Goal: Task Accomplishment & Management: Manage account settings

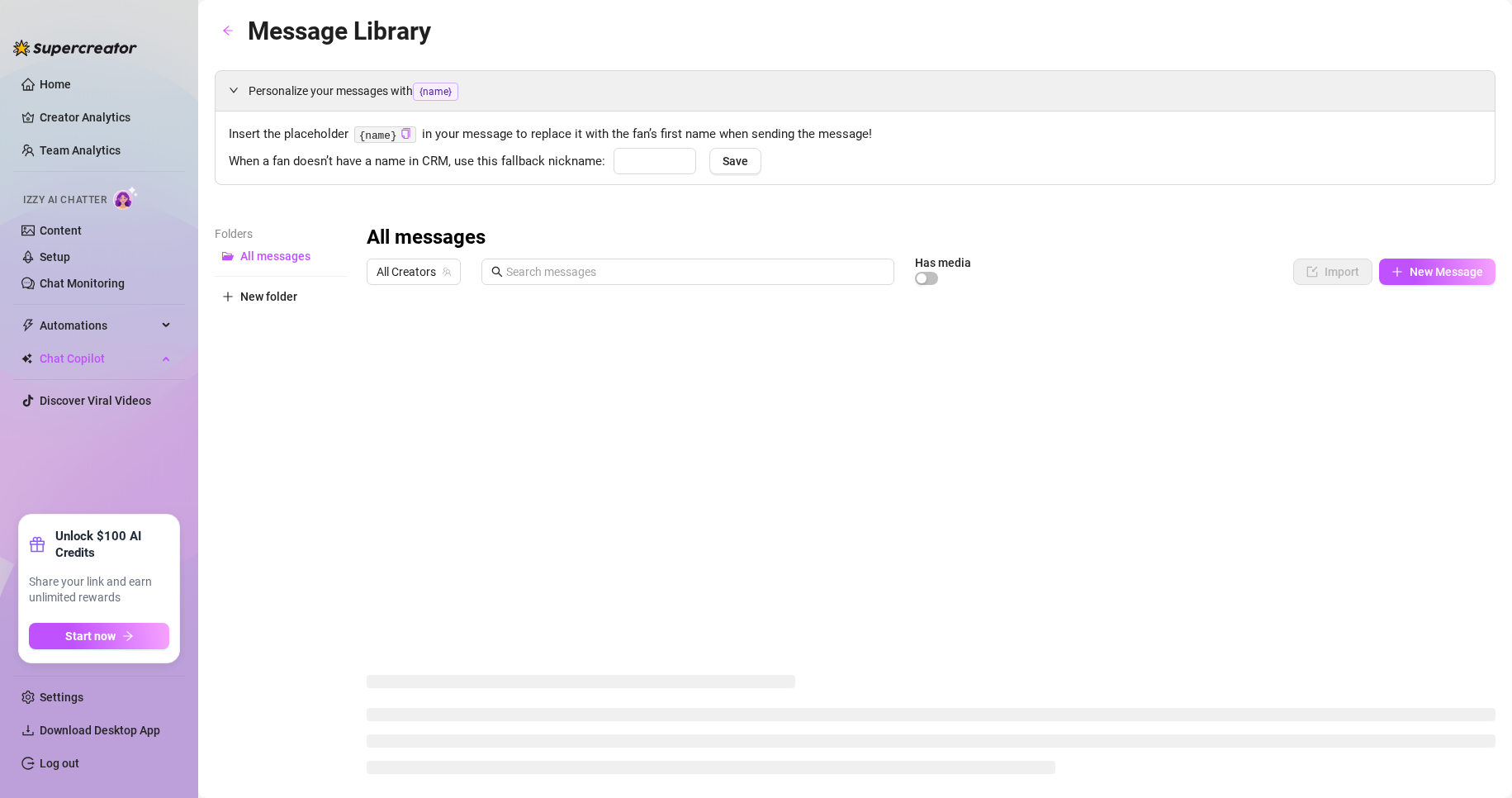
type input "babe"
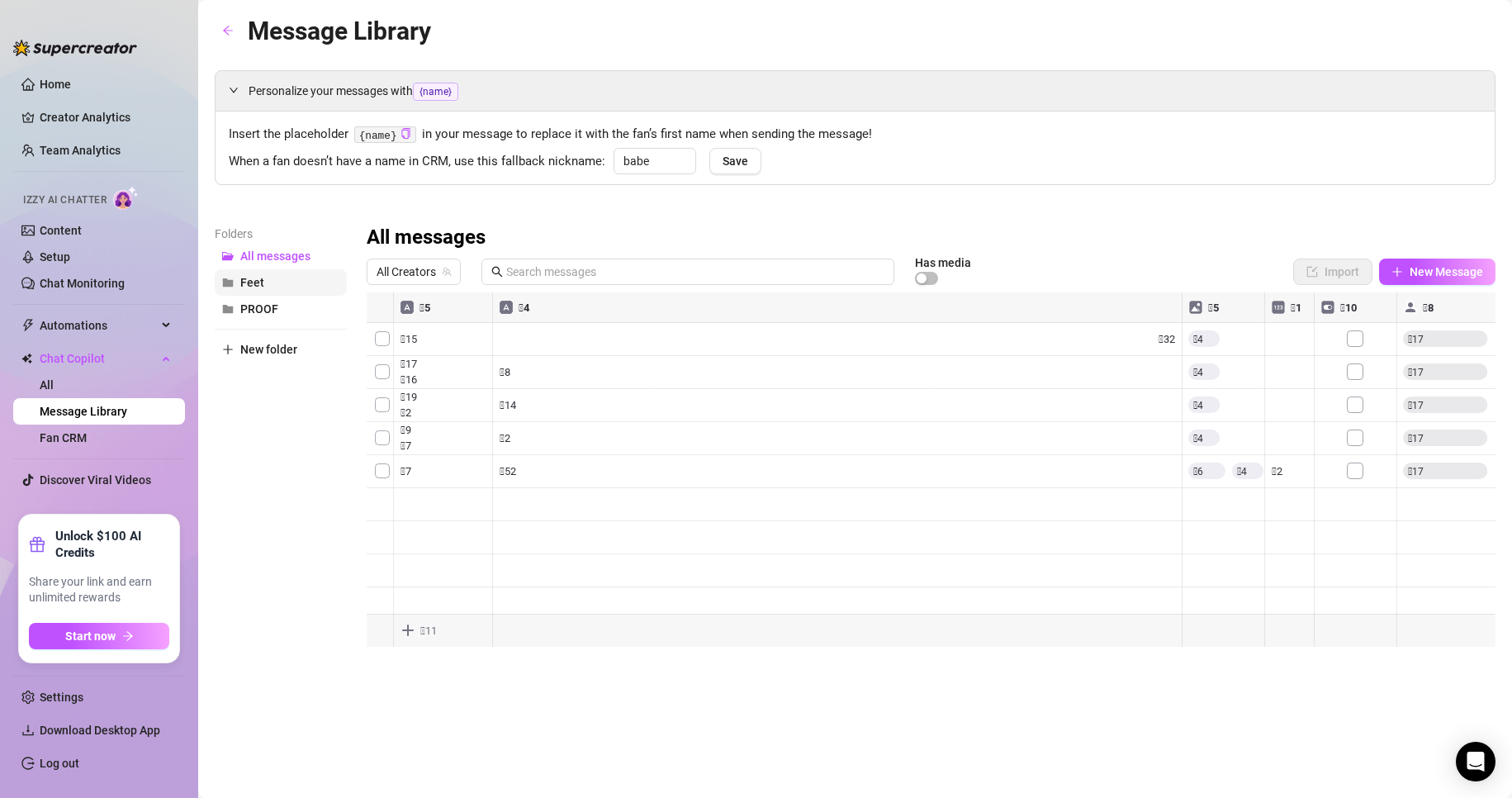
click at [269, 278] on button "Feet" at bounding box center [281, 283] width 132 height 27
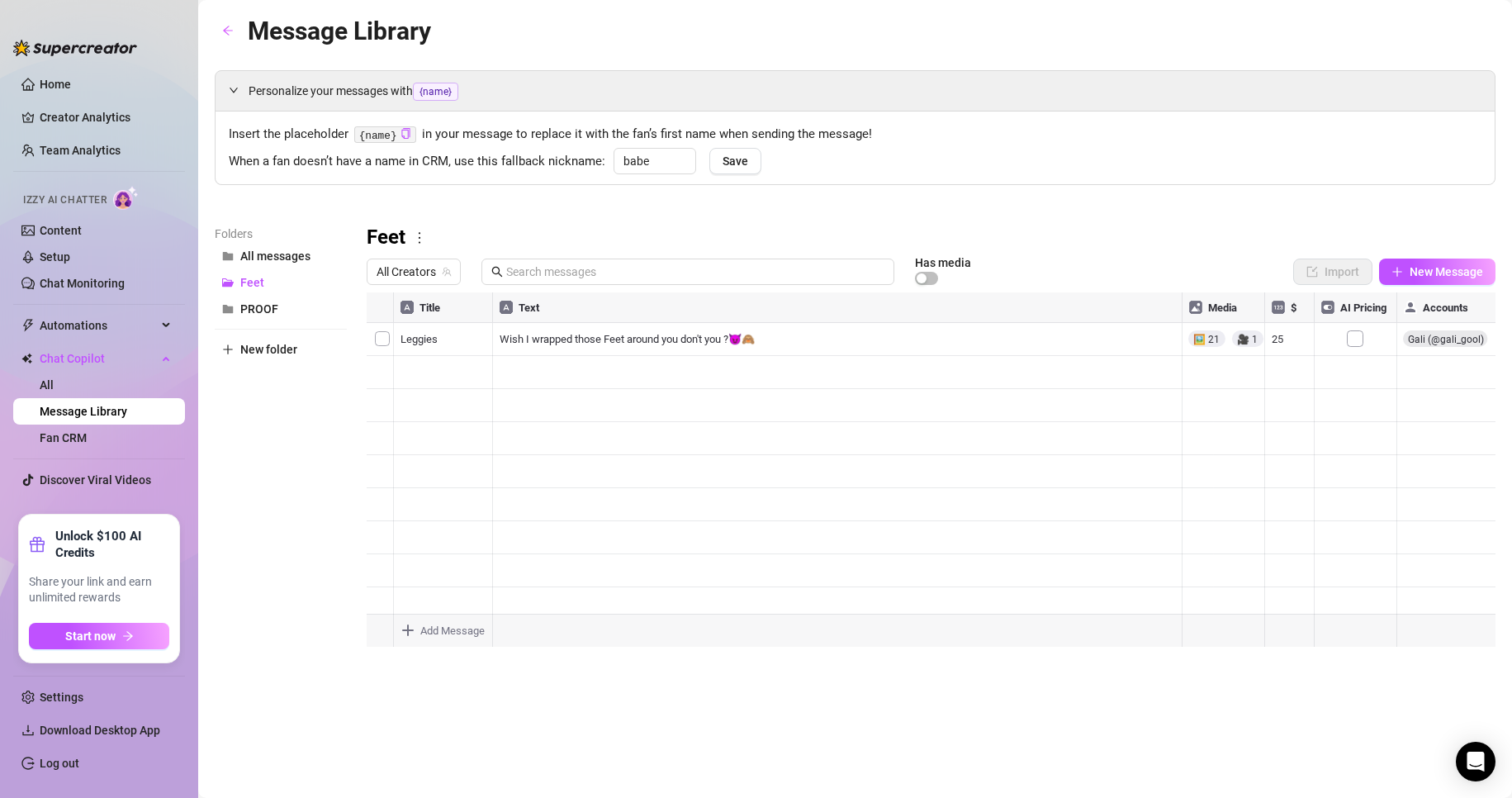
click at [293, 415] on div "Folders All messages Feet PROOF New folder" at bounding box center [281, 442] width 132 height 436
click at [931, 279] on span "button" at bounding box center [926, 278] width 23 height 13
click at [931, 279] on div "button" at bounding box center [931, 278] width 10 height 10
click at [429, 251] on div "Feet All Creators Has media Import New Message Title Text Media $ AI Pricing Ac…" at bounding box center [931, 442] width 1129 height 436
click at [428, 262] on span "All Creators" at bounding box center [414, 271] width 75 height 25
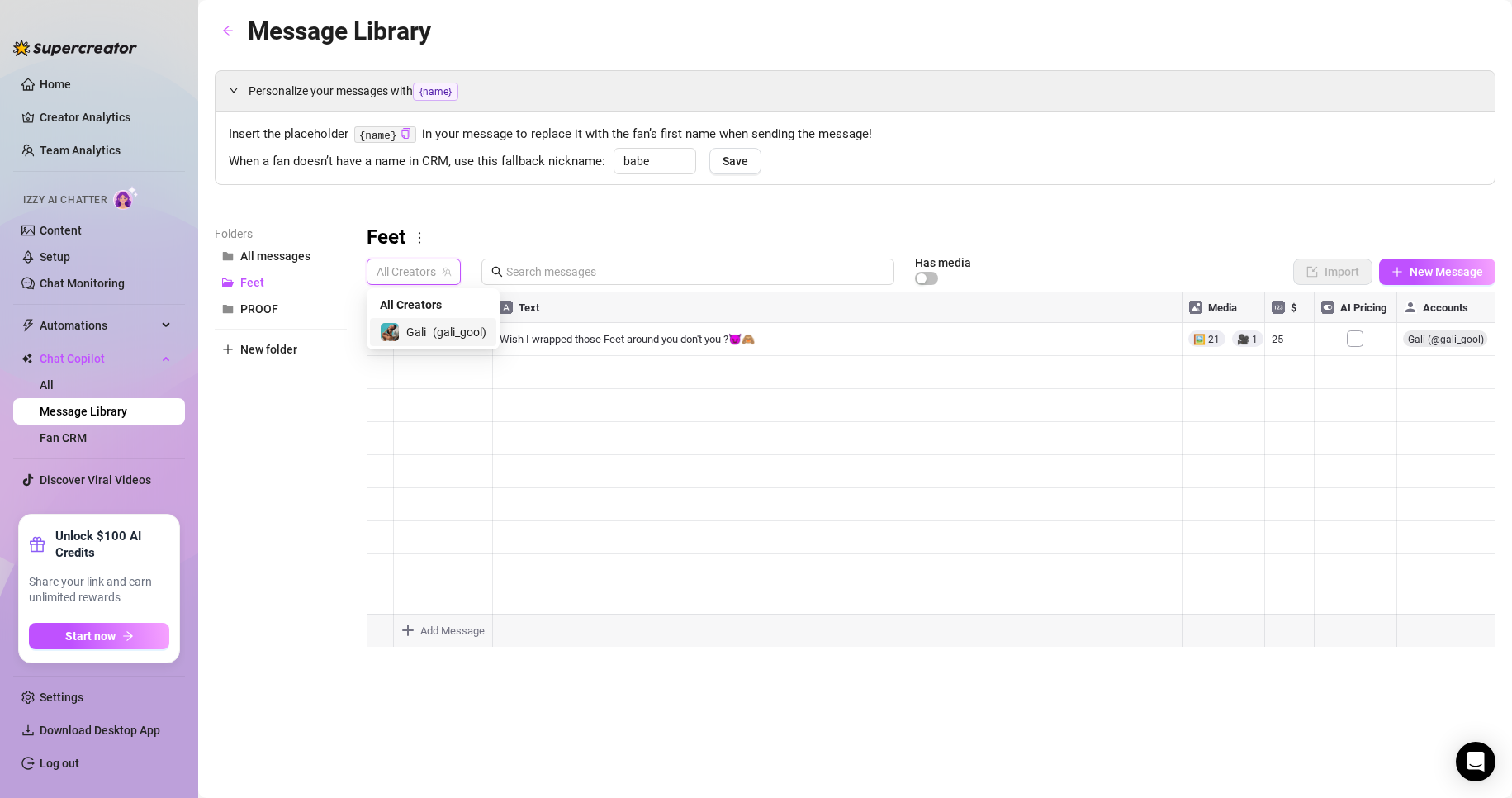
click at [431, 325] on div "Gali ( gali_gool )" at bounding box center [432, 332] width 106 height 20
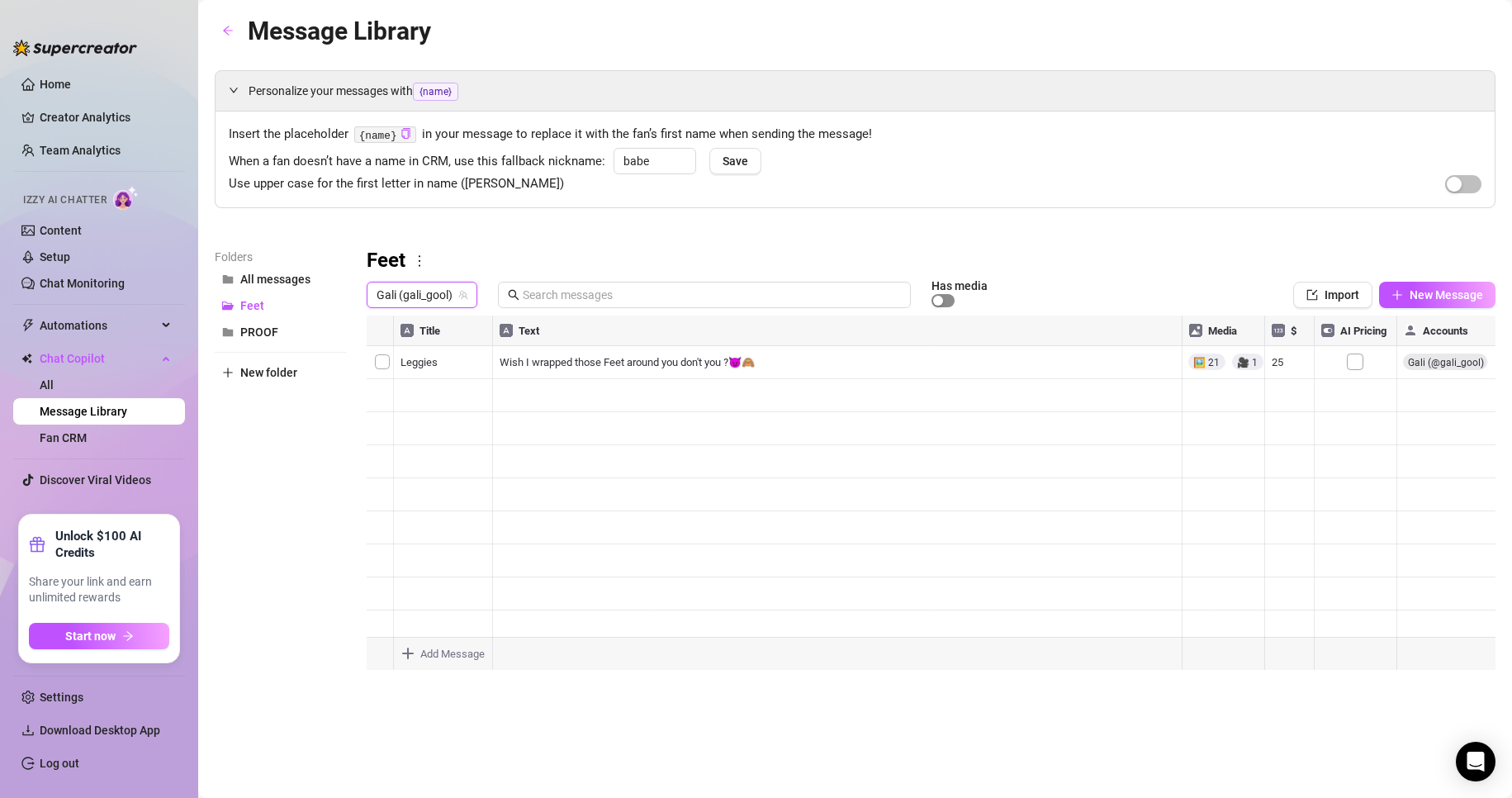
click at [934, 302] on div "button" at bounding box center [938, 300] width 10 height 10
click at [943, 302] on div "button" at bounding box center [948, 300] width 10 height 10
click at [300, 330] on button "PROOF" at bounding box center [281, 332] width 132 height 27
click at [112, 276] on link "Chat Monitoring" at bounding box center [81, 283] width 85 height 13
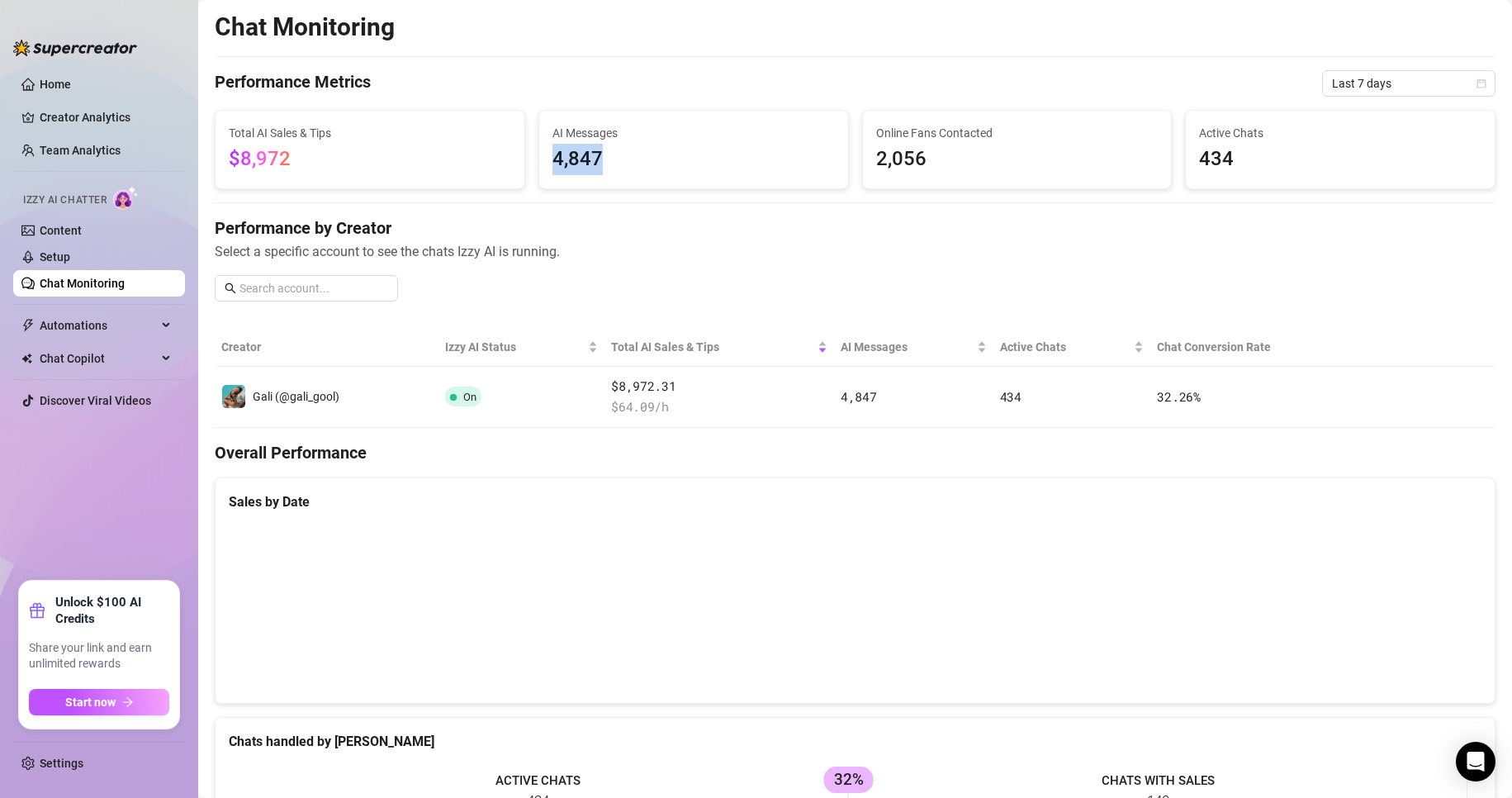
drag, startPoint x: 597, startPoint y: 154, endPoint x: 543, endPoint y: 155, distance: 54.0
click at [543, 155] on div "AI Messages 4,847" at bounding box center [693, 149] width 309 height 77
copy span "4,847"
click at [734, 218] on h4 "Performance by Creator" at bounding box center [855, 227] width 1281 height 23
click at [70, 252] on link "Setup" at bounding box center [54, 257] width 31 height 13
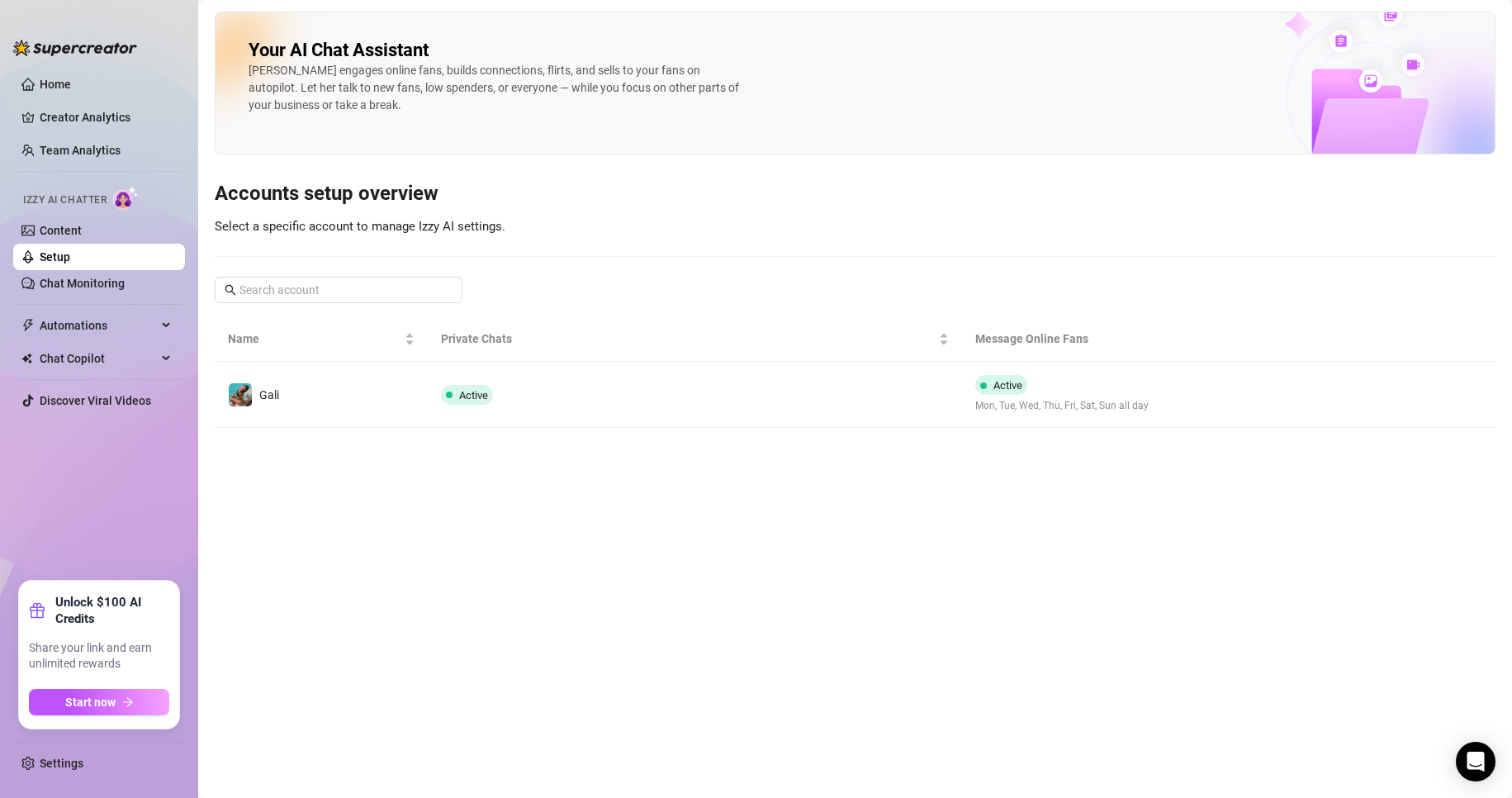
click at [573, 399] on td "Active" at bounding box center [695, 394] width 533 height 66
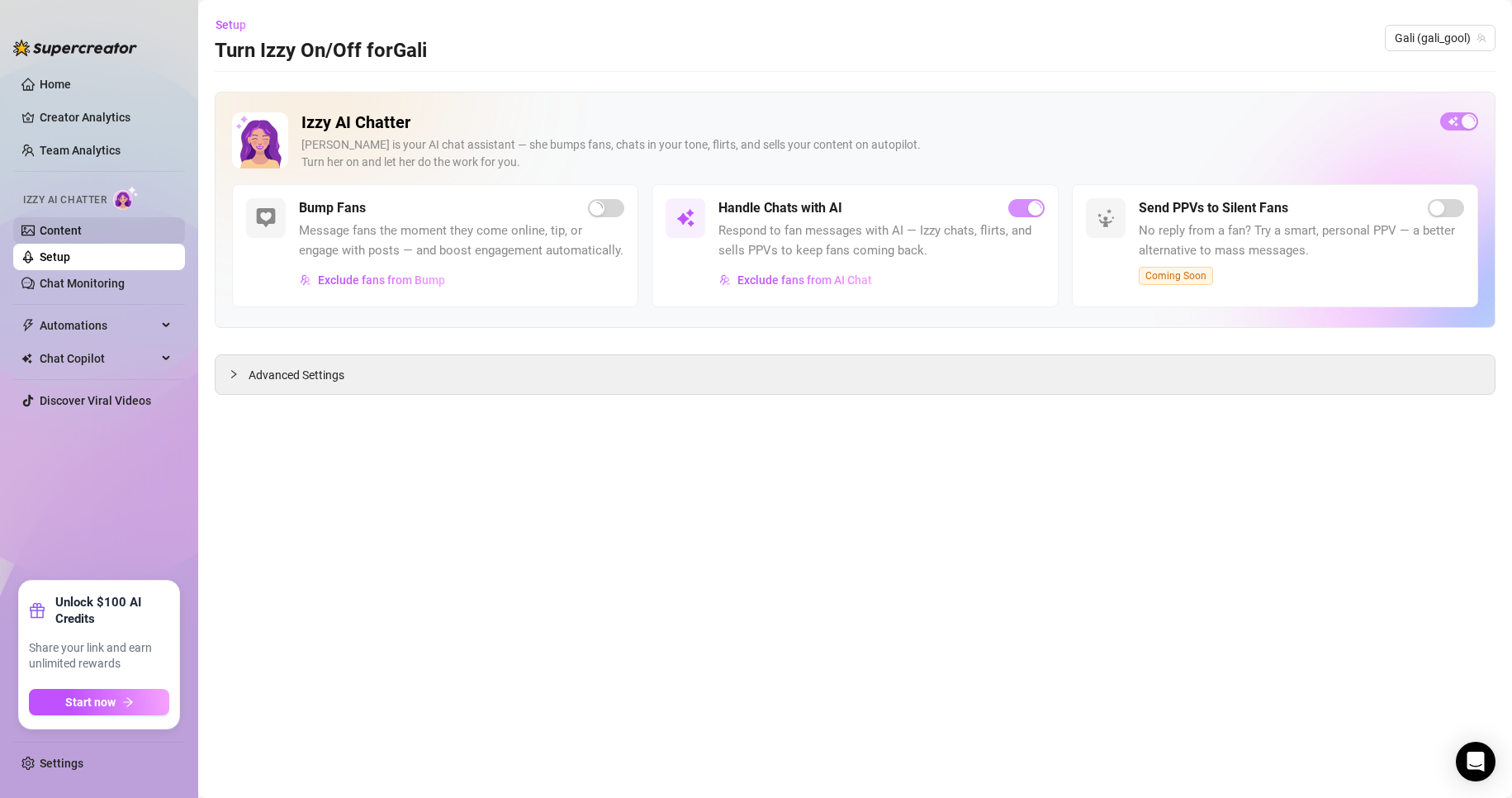
click at [82, 230] on link "Content" at bounding box center [60, 230] width 42 height 13
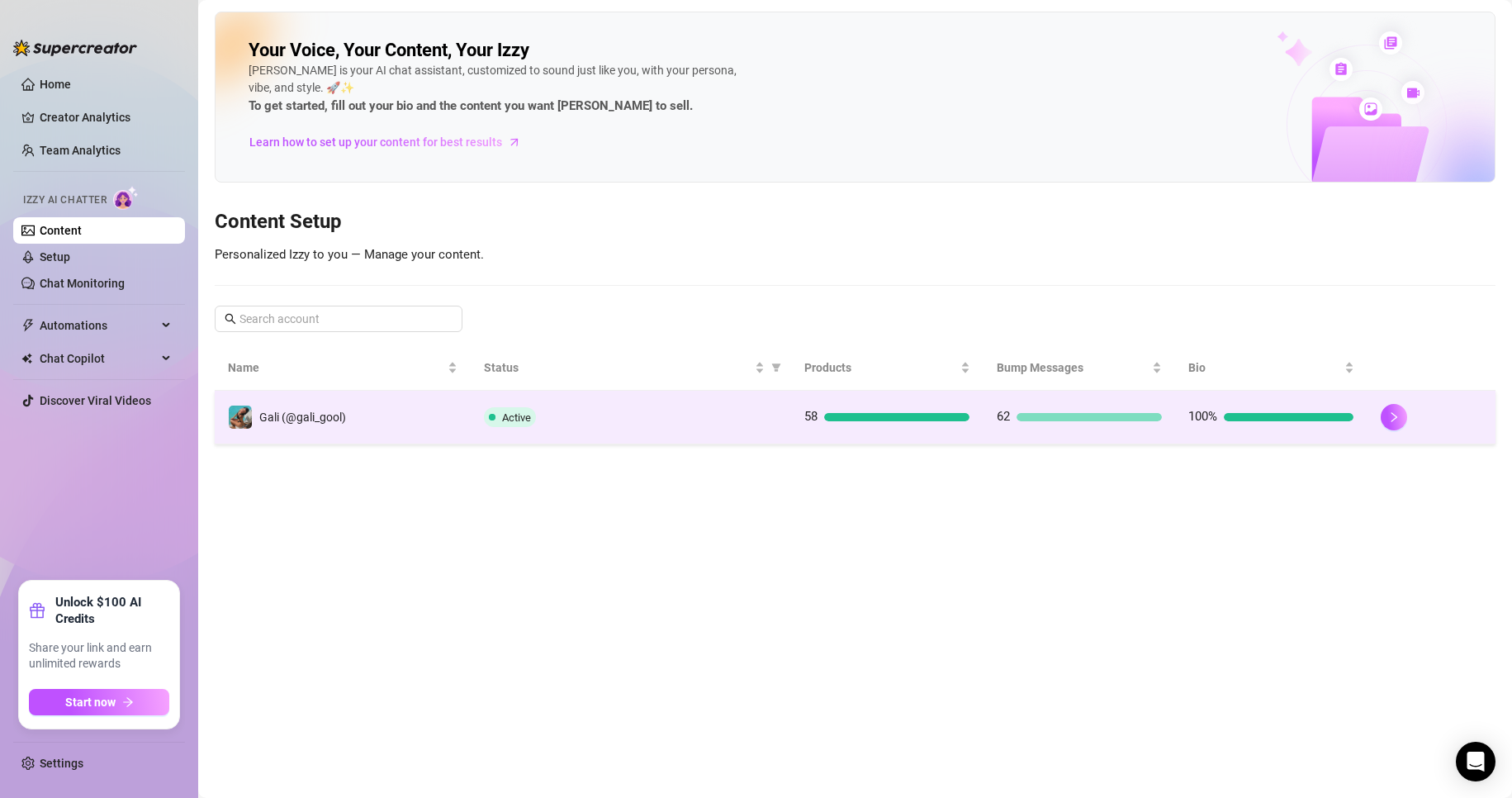
click at [668, 408] on div "Active" at bounding box center [631, 417] width 294 height 20
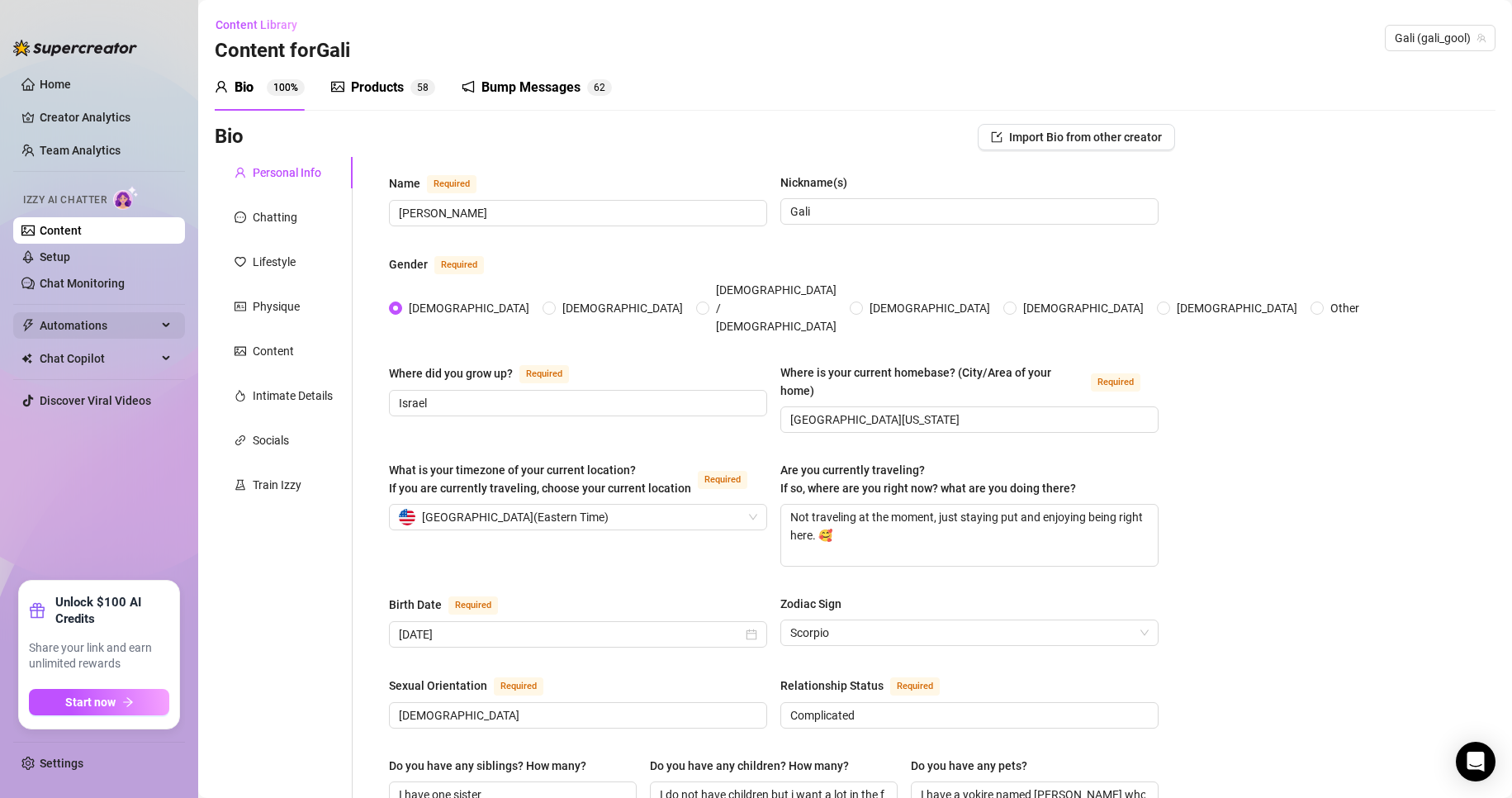
click at [102, 329] on span "Automations" at bounding box center [97, 326] width 118 height 27
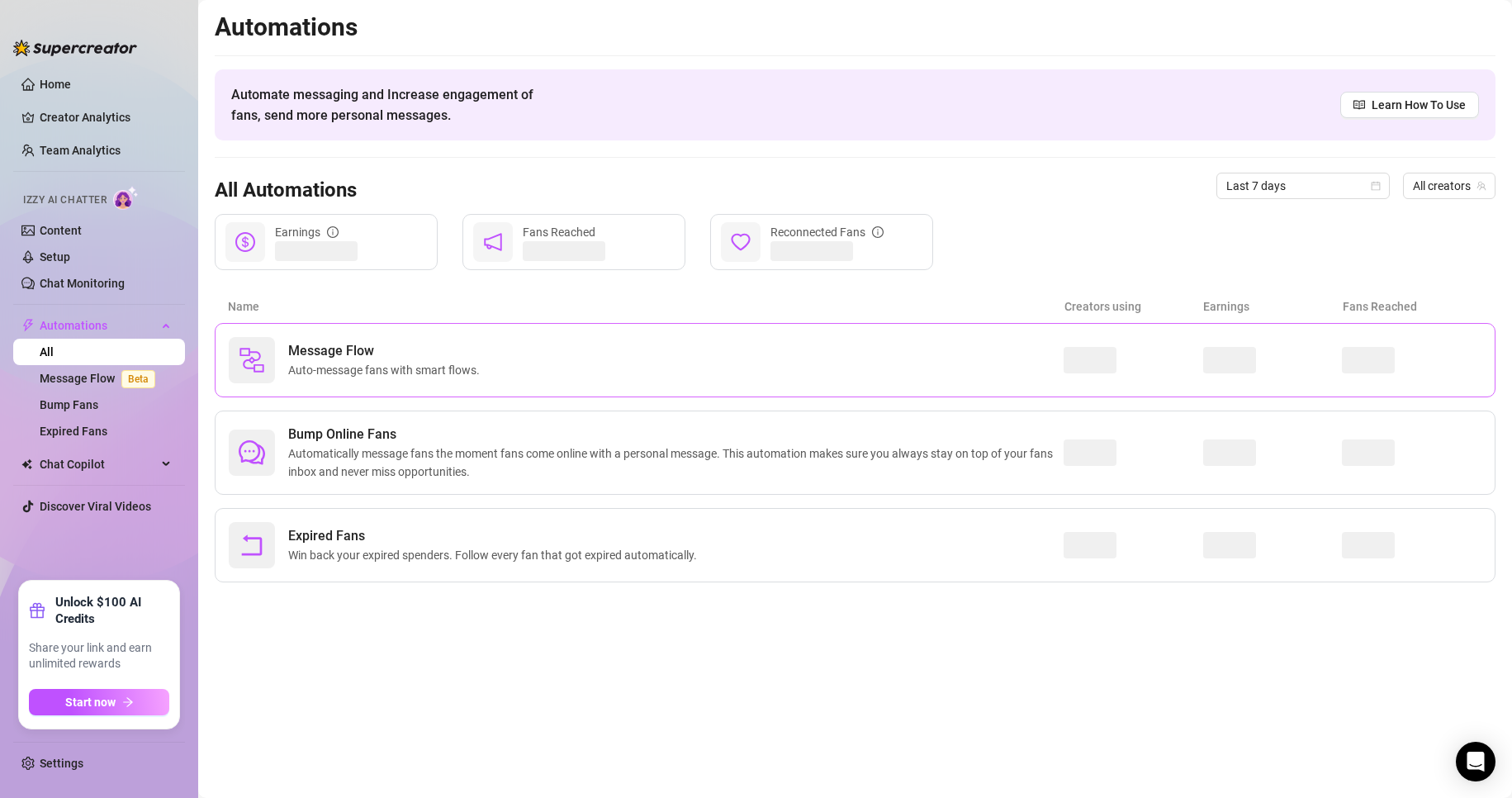
click at [397, 379] on div "Message Flow Auto-message fans with smart flows." at bounding box center [645, 359] width 834 height 46
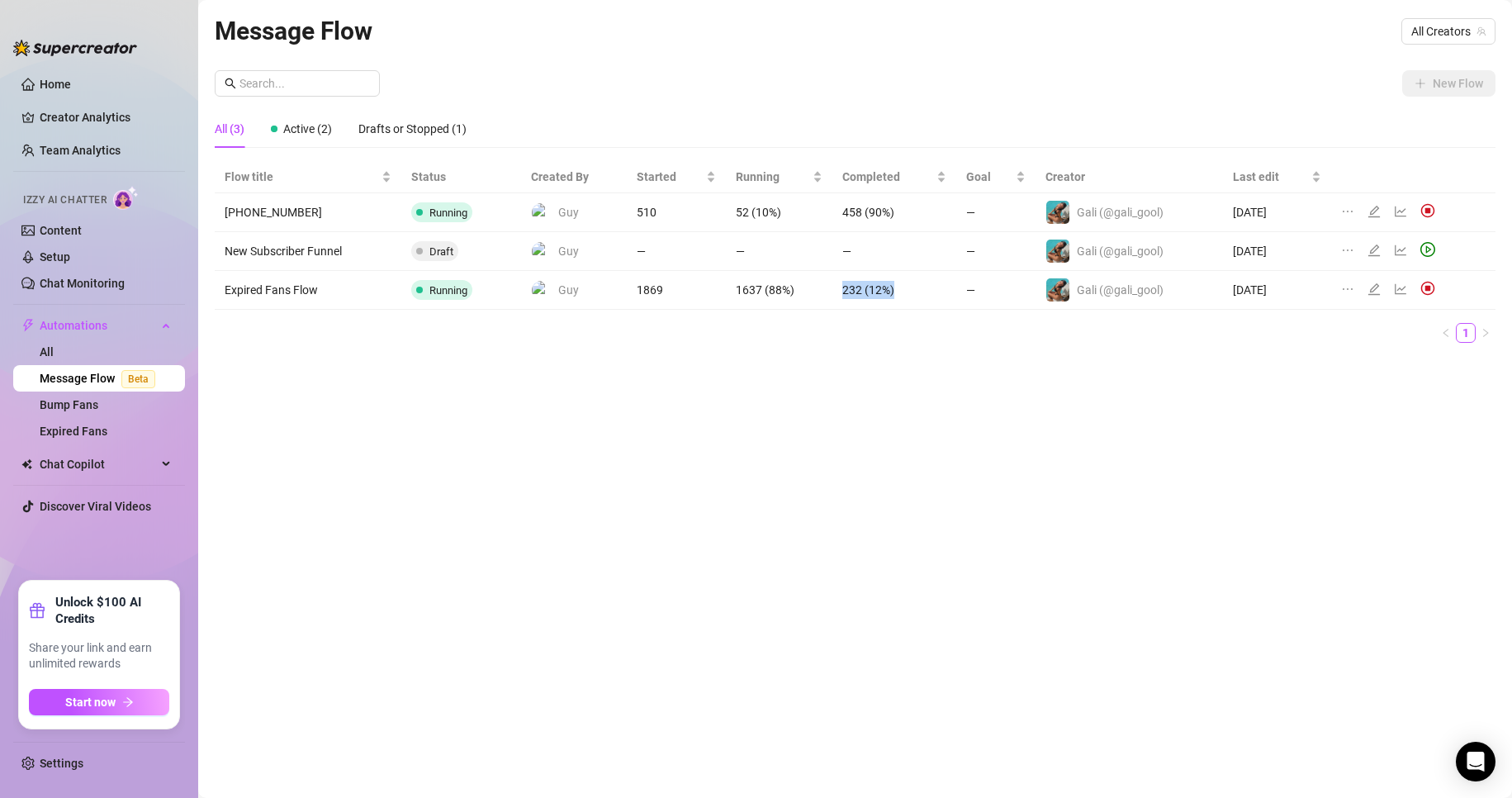
drag, startPoint x: 872, startPoint y: 287, endPoint x: 914, endPoint y: 287, distance: 42.0
click at [914, 287] on td "232 (12%)" at bounding box center [895, 290] width 124 height 39
click at [873, 289] on td "232 (12%)" at bounding box center [895, 290] width 124 height 39
click at [766, 296] on td "1637 (88%)" at bounding box center [778, 290] width 106 height 39
click at [1401, 288] on icon "line-chart" at bounding box center [1400, 289] width 13 height 13
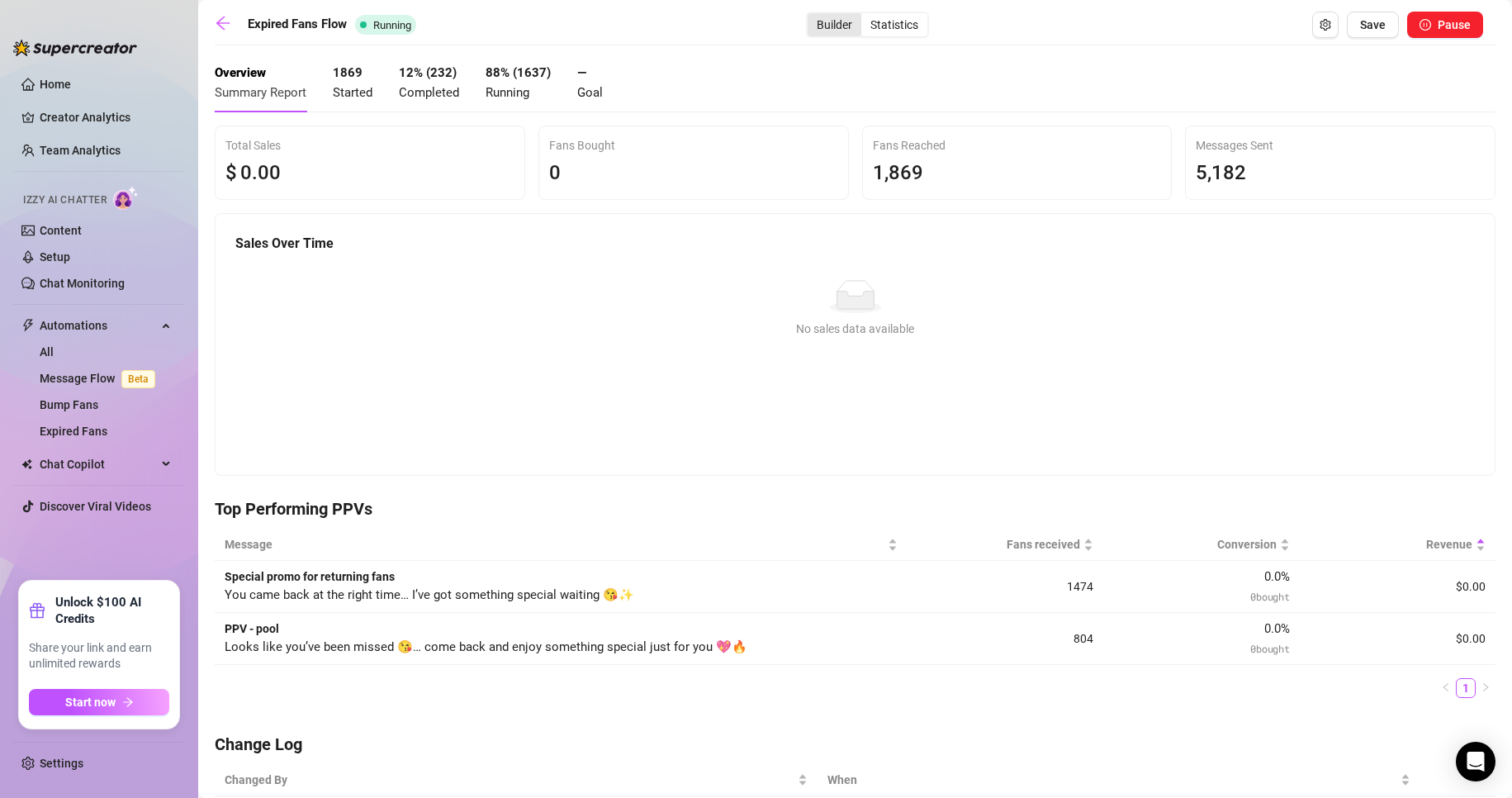
click at [833, 17] on div "Builder" at bounding box center [834, 25] width 54 height 23
click at [811, 15] on input "Builder" at bounding box center [811, 15] width 0 height 0
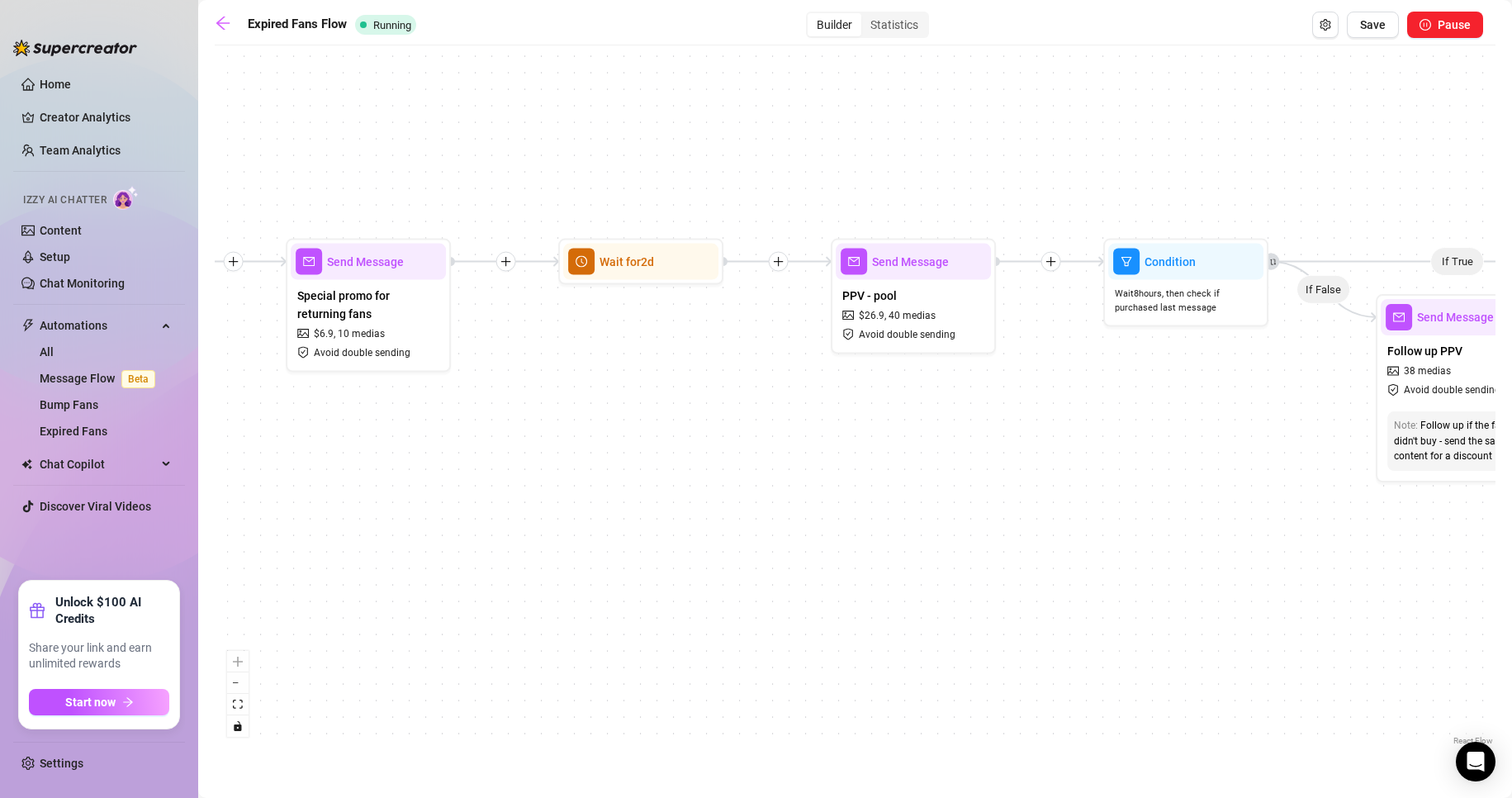
drag, startPoint x: 1064, startPoint y: 432, endPoint x: 728, endPoint y: 464, distance: 337.5
click at [728, 464] on div "If True If False Send Message SORRY ASS Wait for 1d Merge Send Message Follow u…" at bounding box center [855, 400] width 1281 height 695
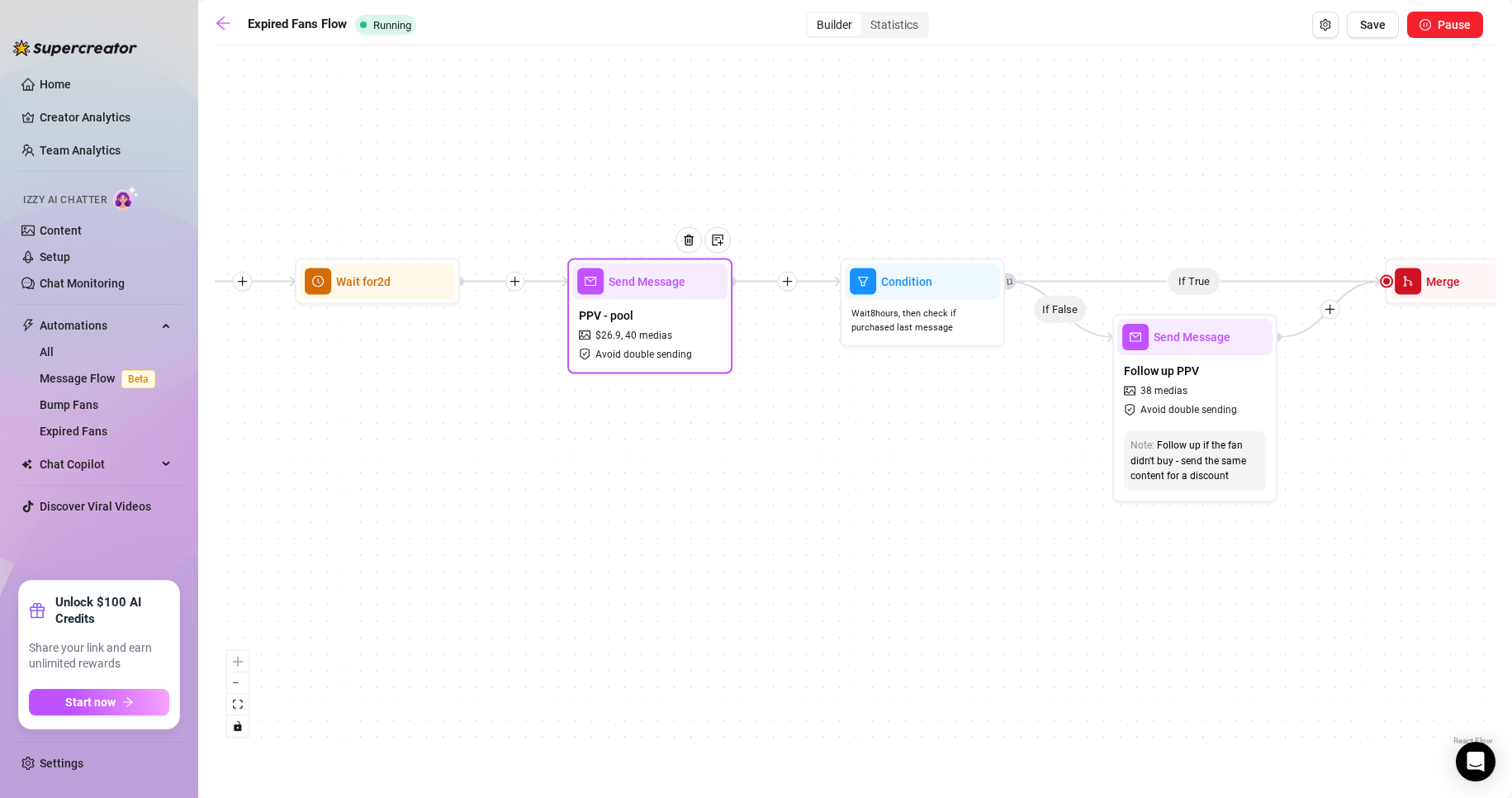
click at [688, 370] on div "Send Message PPV - pool $ 26.9 , 40 medias Avoid double sending" at bounding box center [650, 315] width 165 height 116
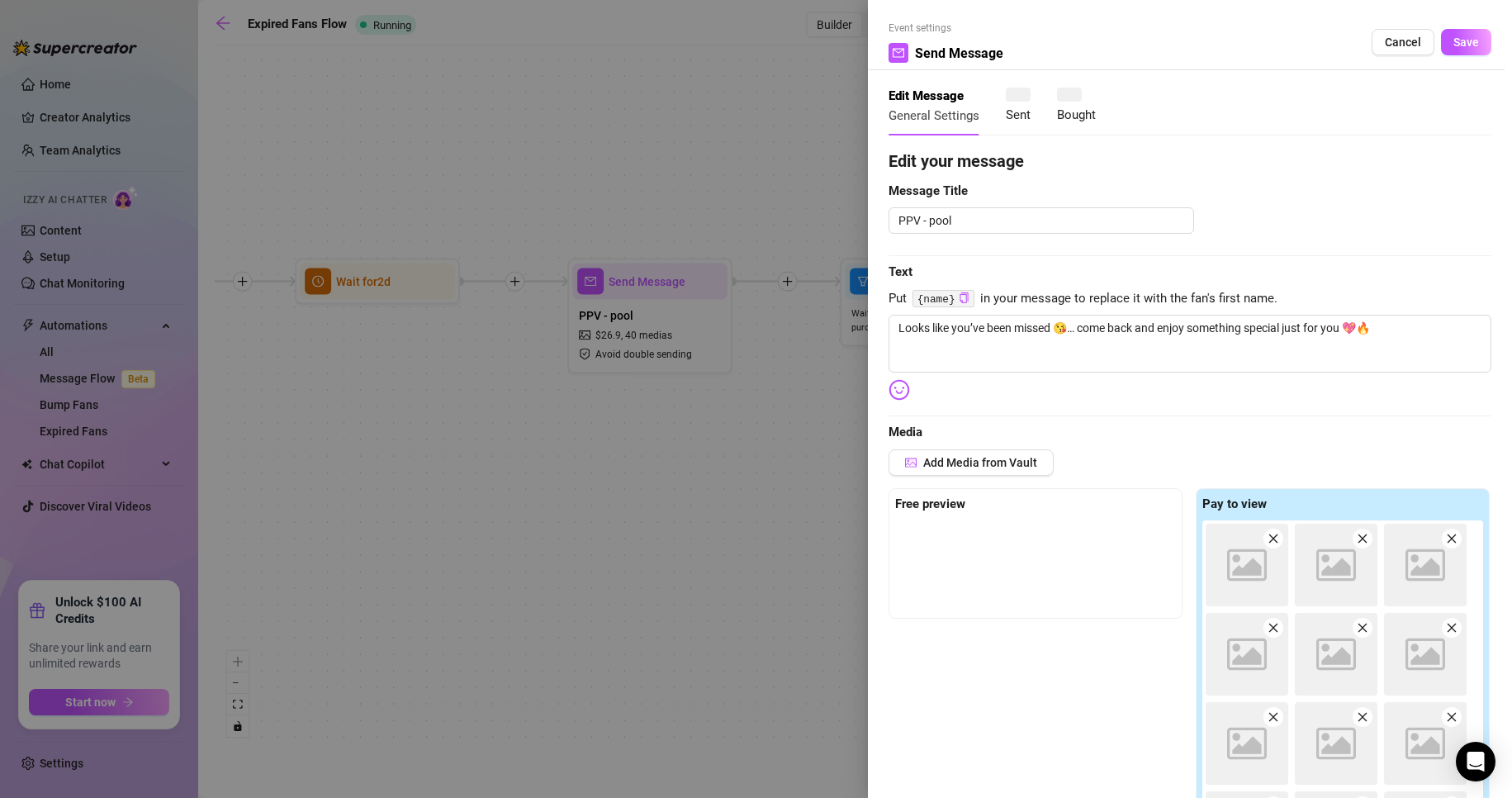
type textarea "Looks like you’ve been missed 😘… come back and enjoy something special just for…"
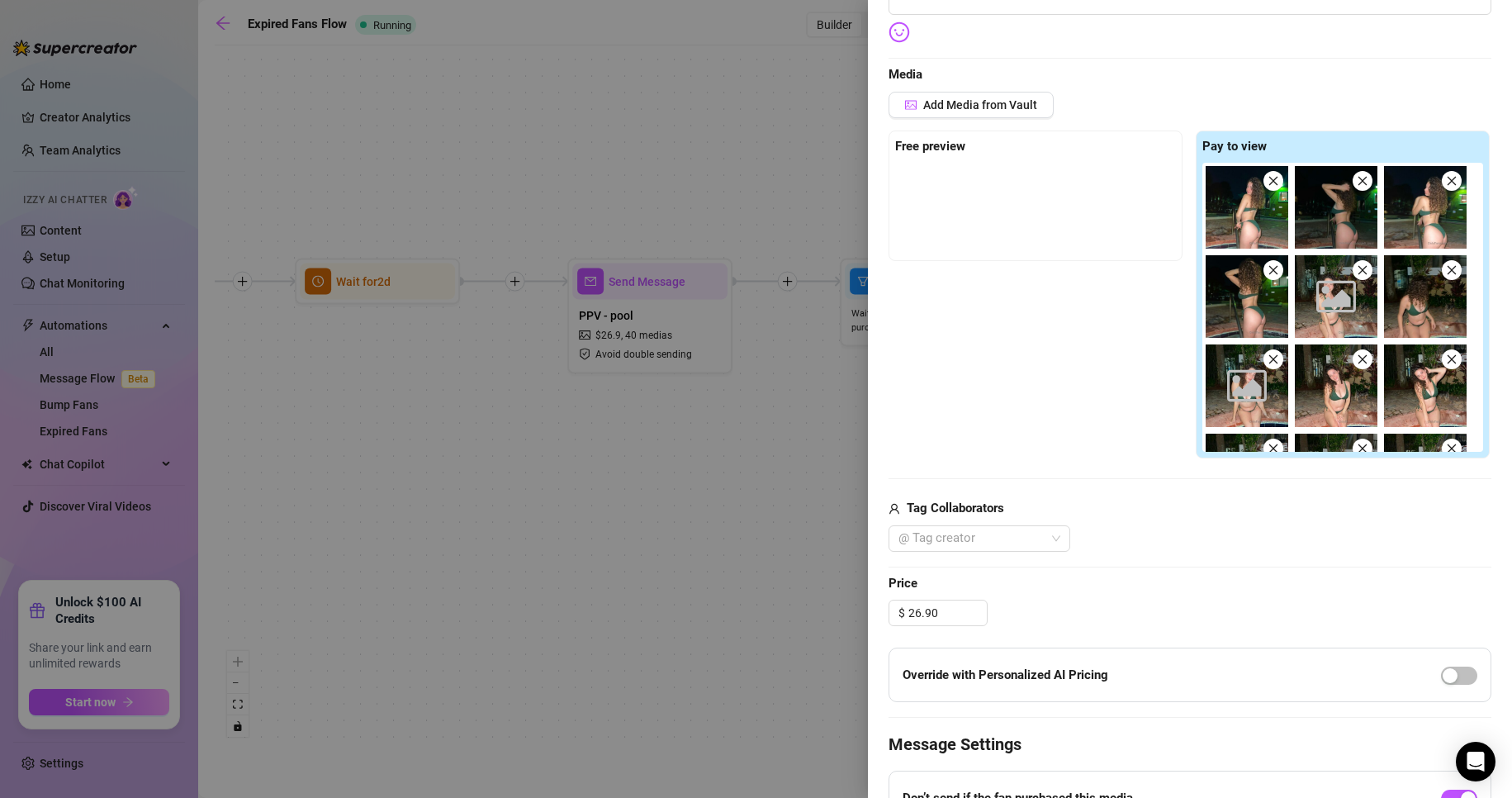
scroll to position [413, 0]
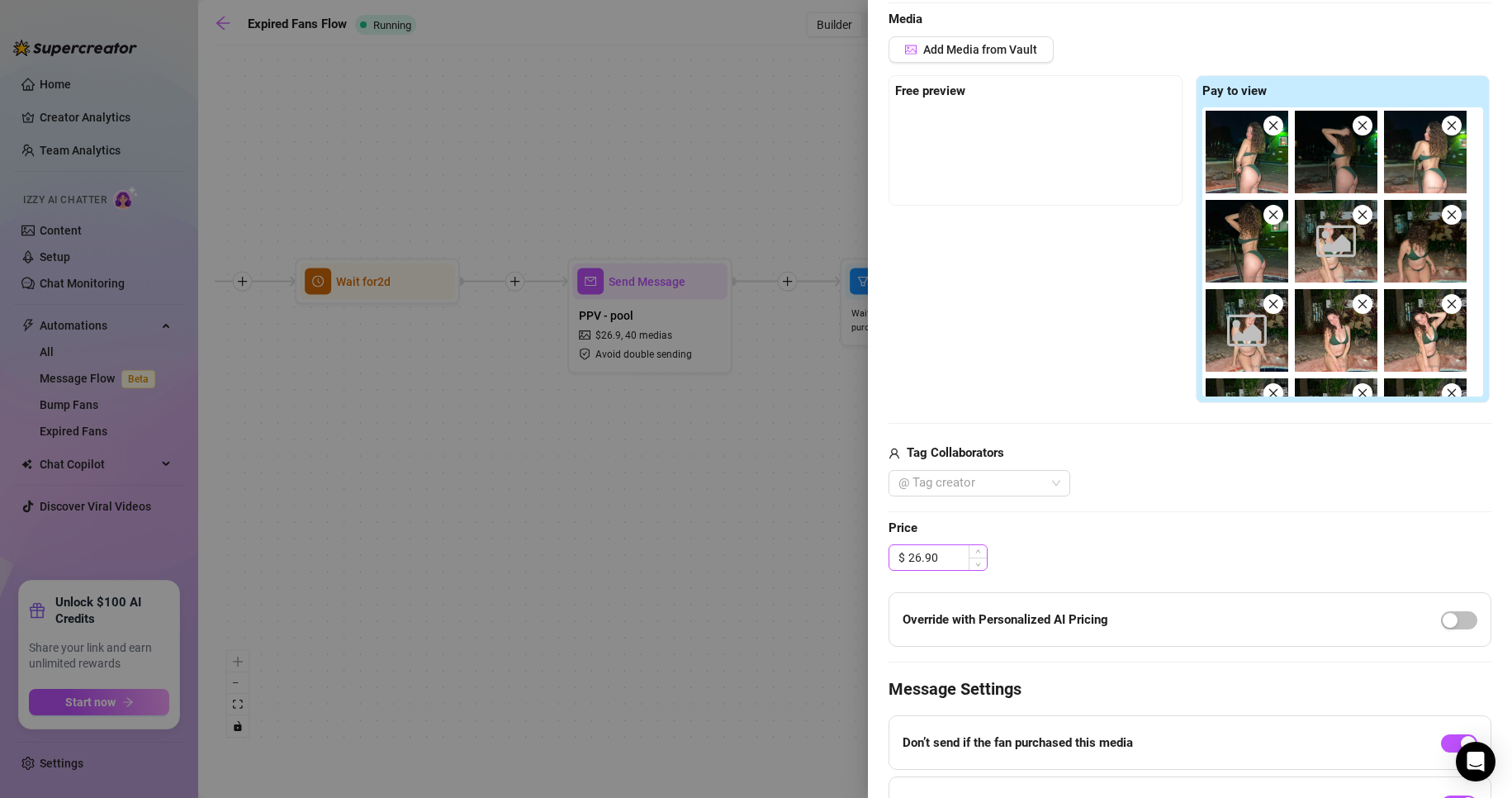
click at [914, 555] on div "$ 26.90" at bounding box center [939, 557] width 99 height 27
click at [913, 555] on input "26.90" at bounding box center [947, 557] width 78 height 25
type input "16.90"
click at [1288, 496] on div "Edit your message Message Title PPV - pool Text Put {name} in your message to r…" at bounding box center [1190, 313] width 603 height 1155
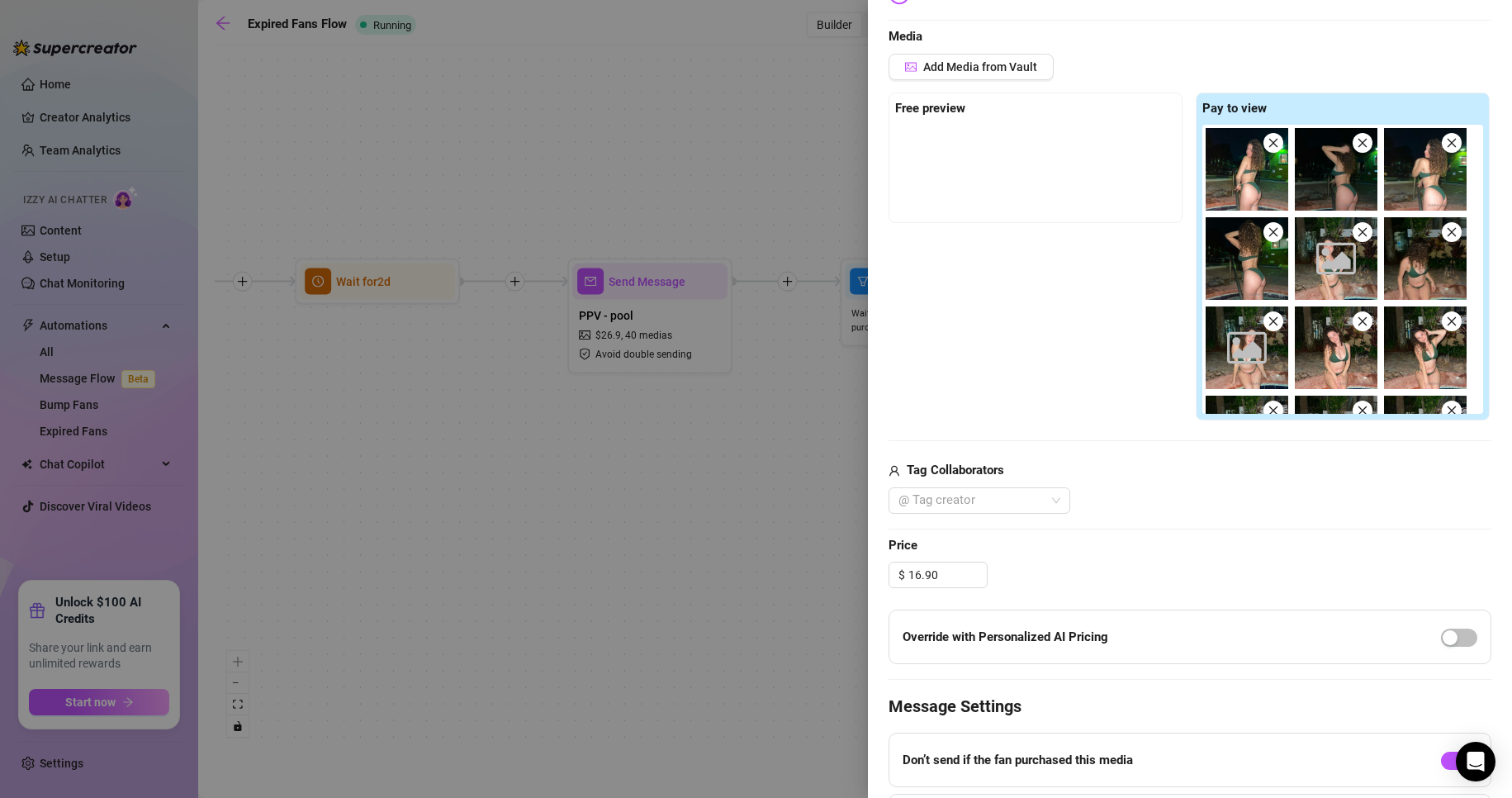
scroll to position [0, 0]
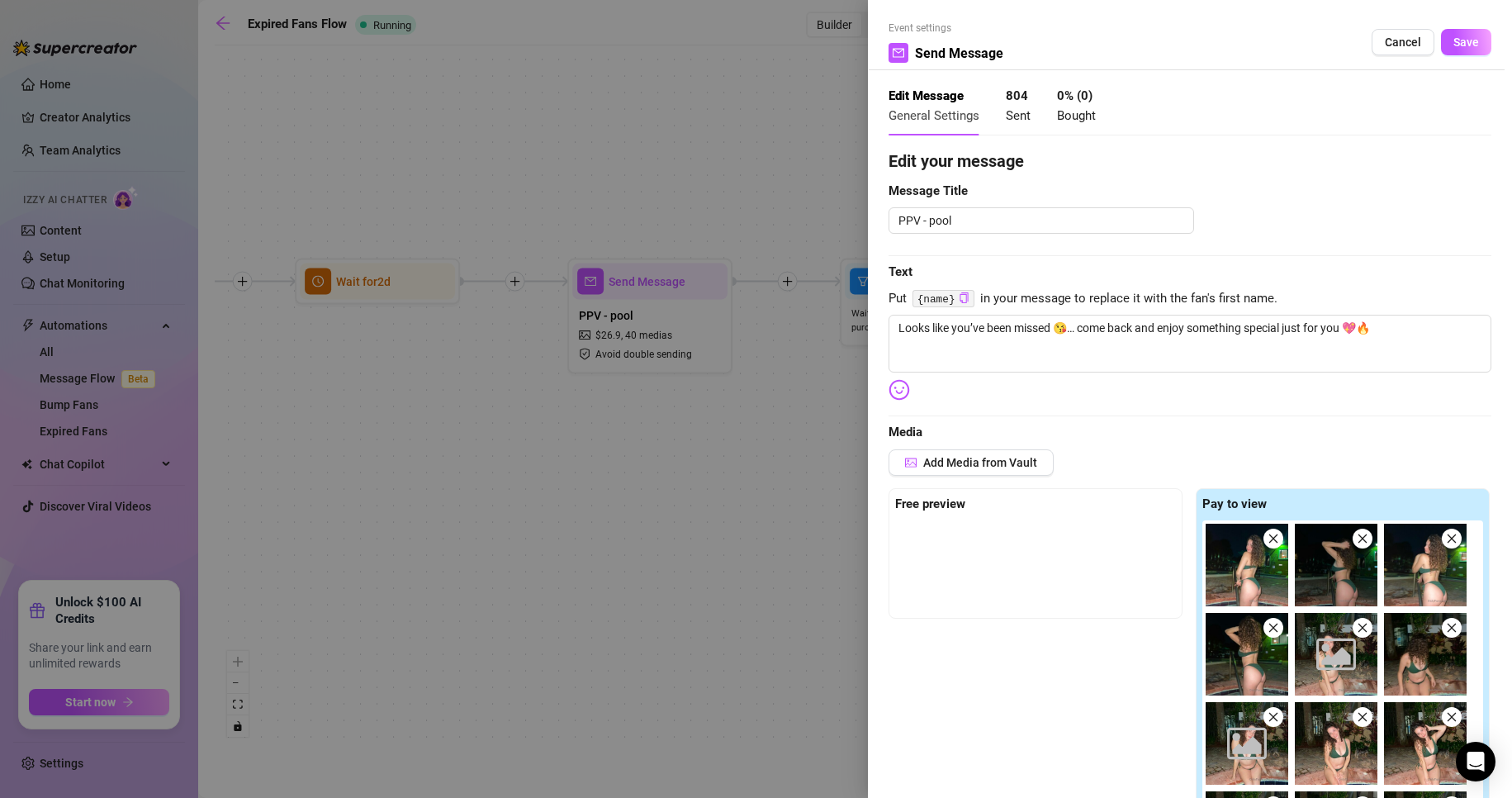
click at [1448, 27] on div "Event settings Send Message Cancel Save" at bounding box center [1190, 46] width 603 height 50
click at [1453, 39] on span "Save" at bounding box center [1465, 42] width 26 height 13
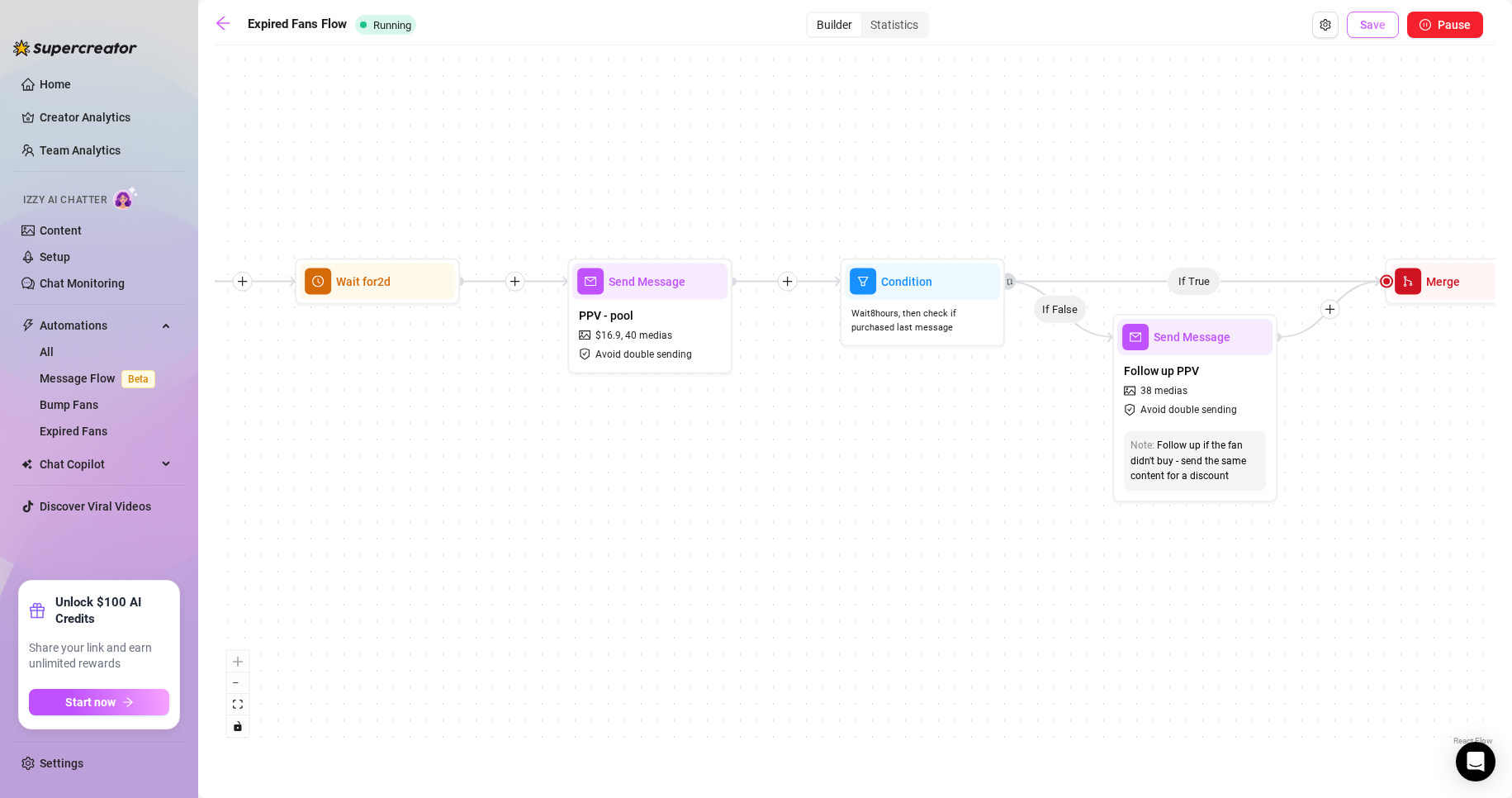
click at [1364, 28] on span "Save" at bounding box center [1372, 25] width 26 height 13
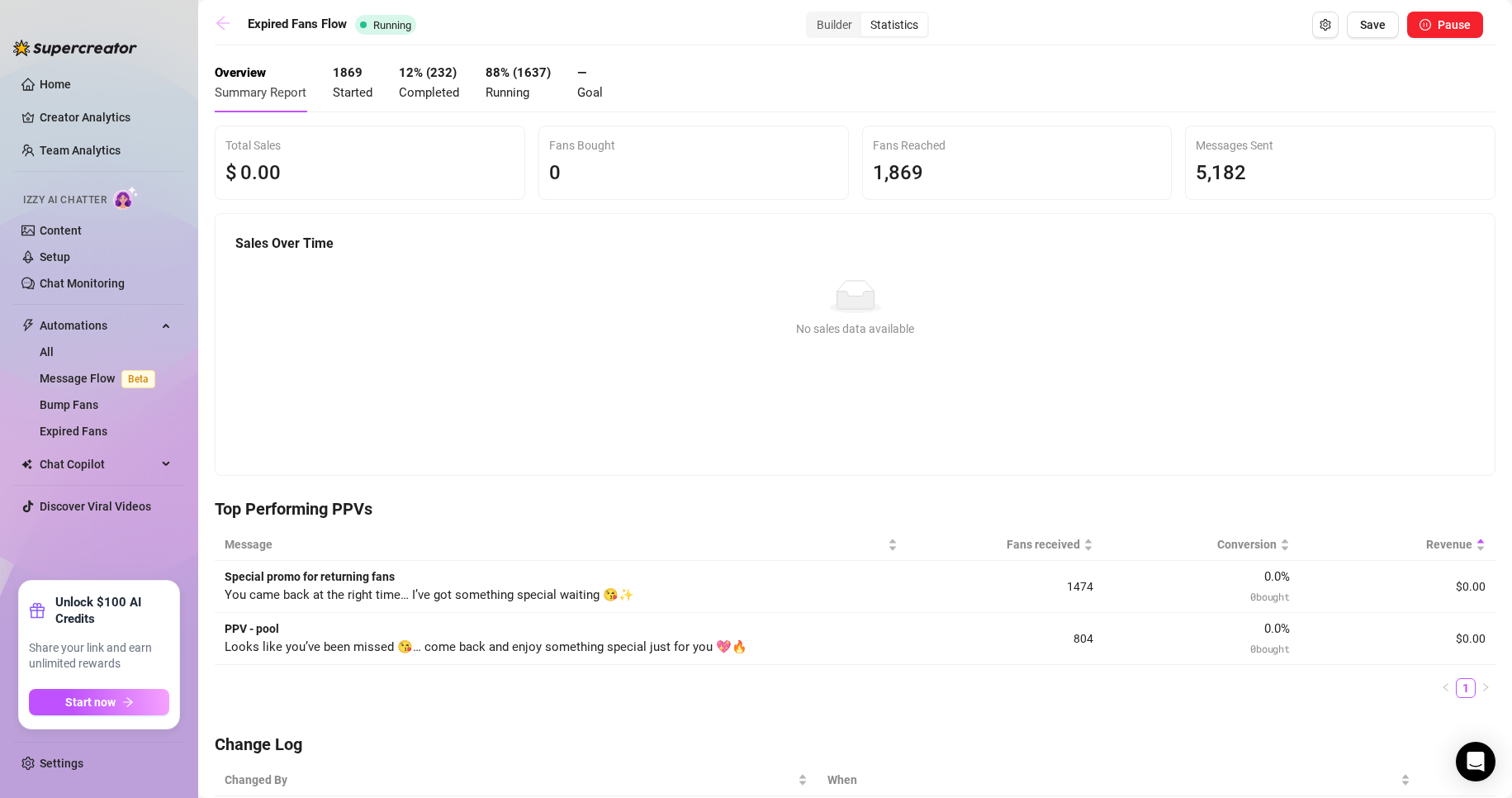
click at [226, 23] on icon "arrow-left" at bounding box center [223, 23] width 13 height 13
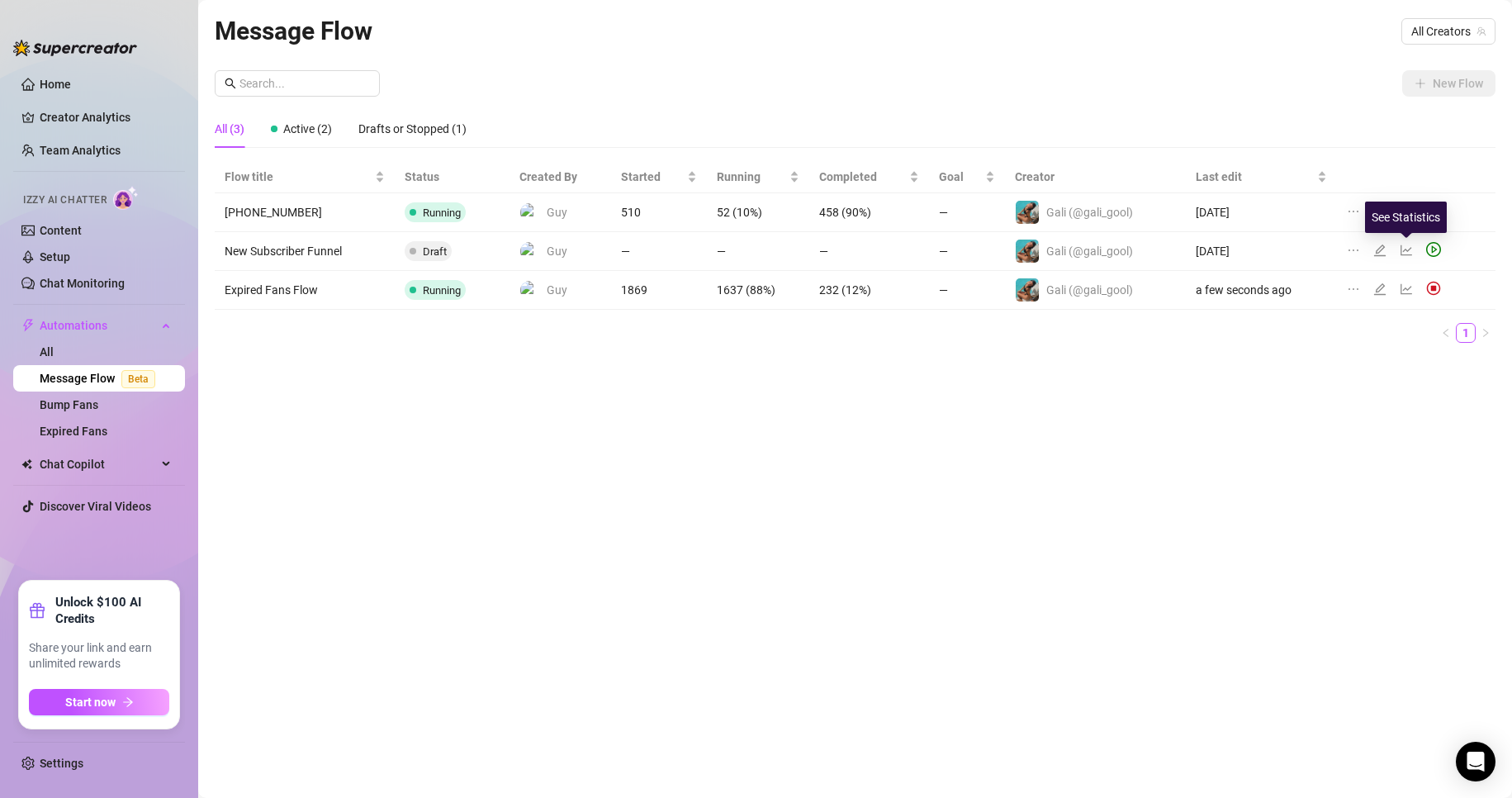
click at [1408, 249] on icon "line-chart" at bounding box center [1407, 250] width 11 height 11
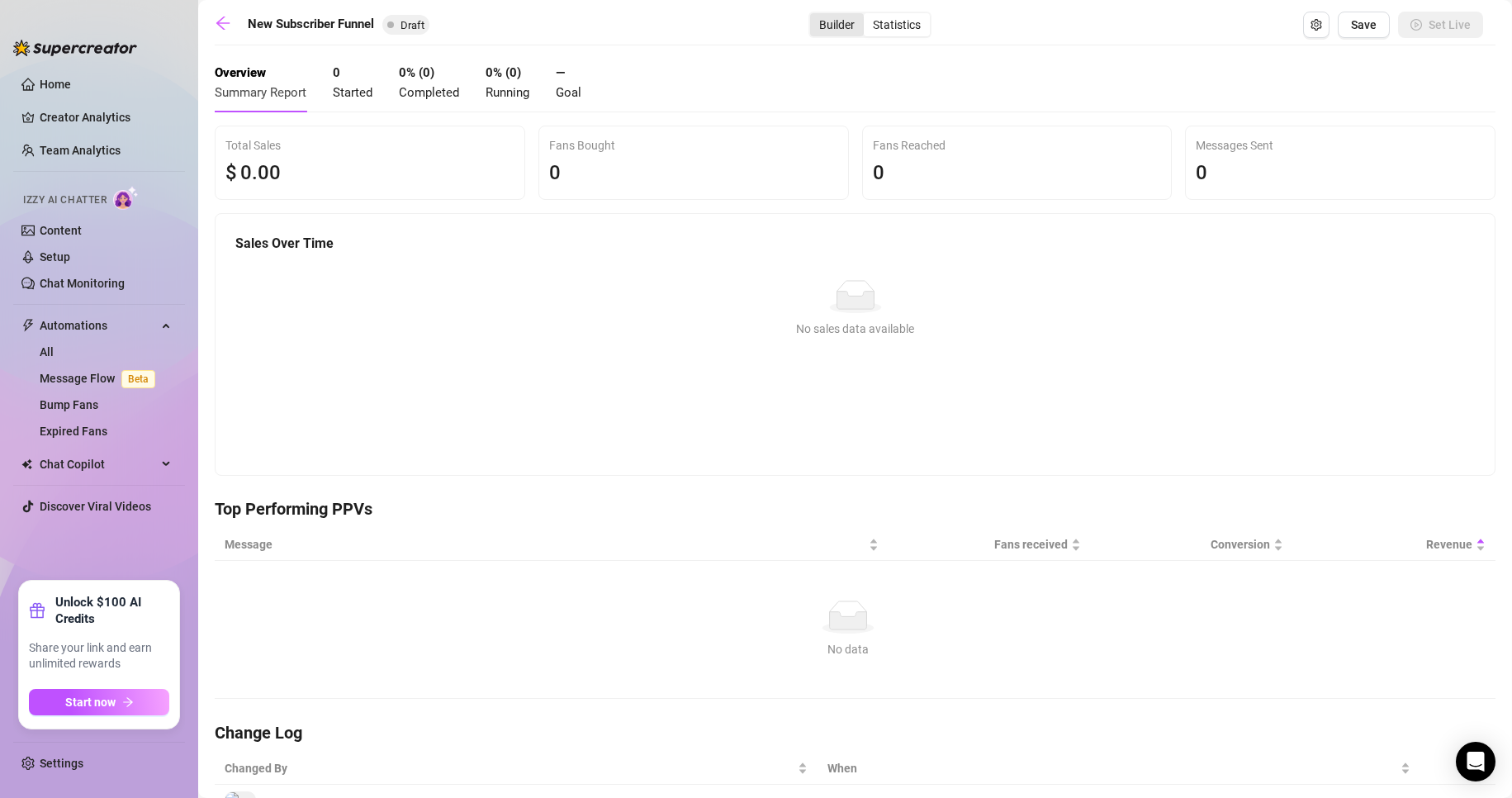
click at [822, 26] on div "Builder" at bounding box center [836, 25] width 54 height 23
click at [814, 15] on input "Builder" at bounding box center [814, 15] width 0 height 0
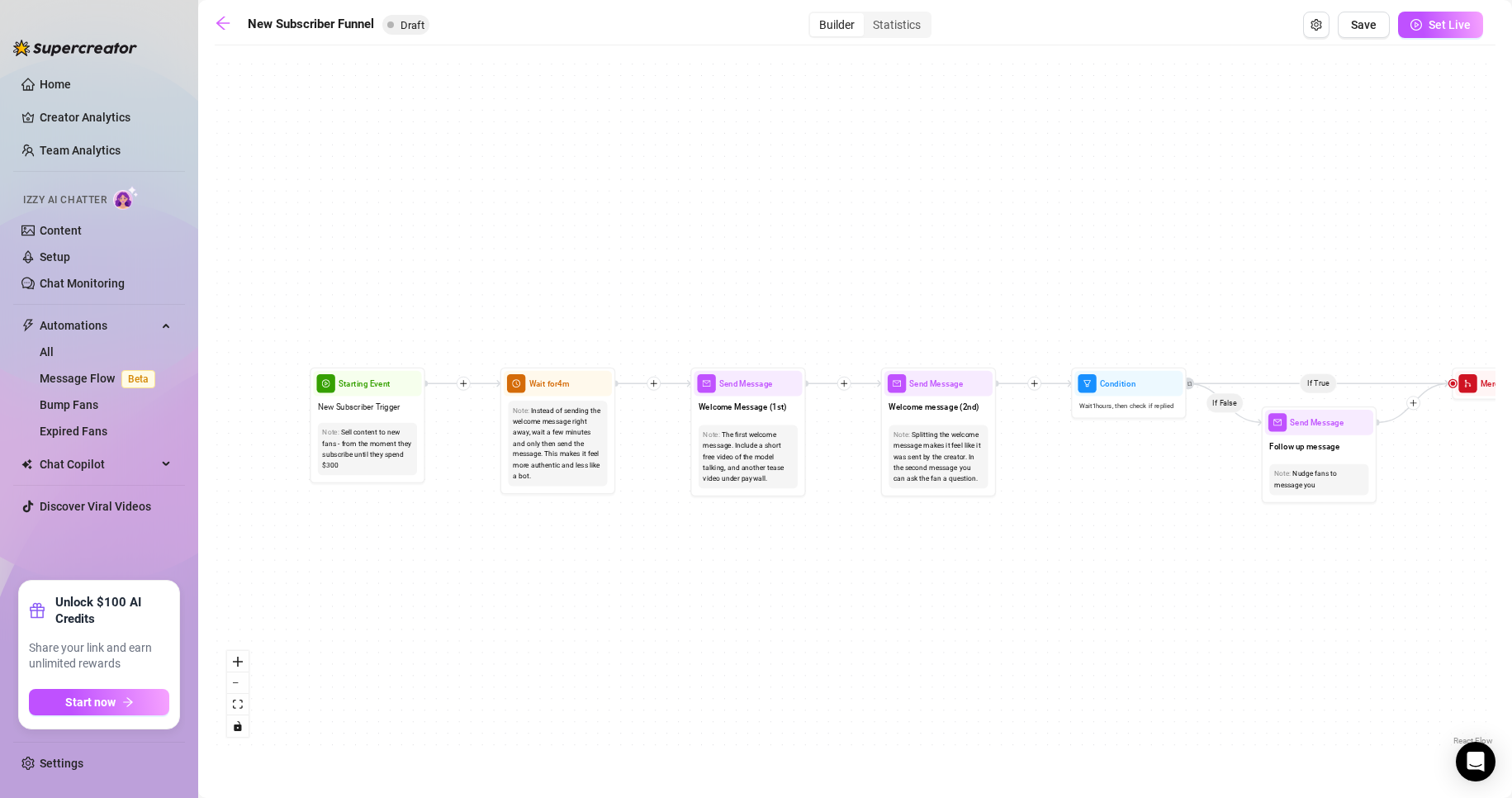
drag, startPoint x: 319, startPoint y: 316, endPoint x: 905, endPoint y: 312, distance: 586.0
click at [905, 312] on div "If True If True If True If False If False If False If True If False Merge Merge…" at bounding box center [855, 400] width 1281 height 695
click at [223, 15] on icon "arrow-left" at bounding box center [223, 23] width 16 height 16
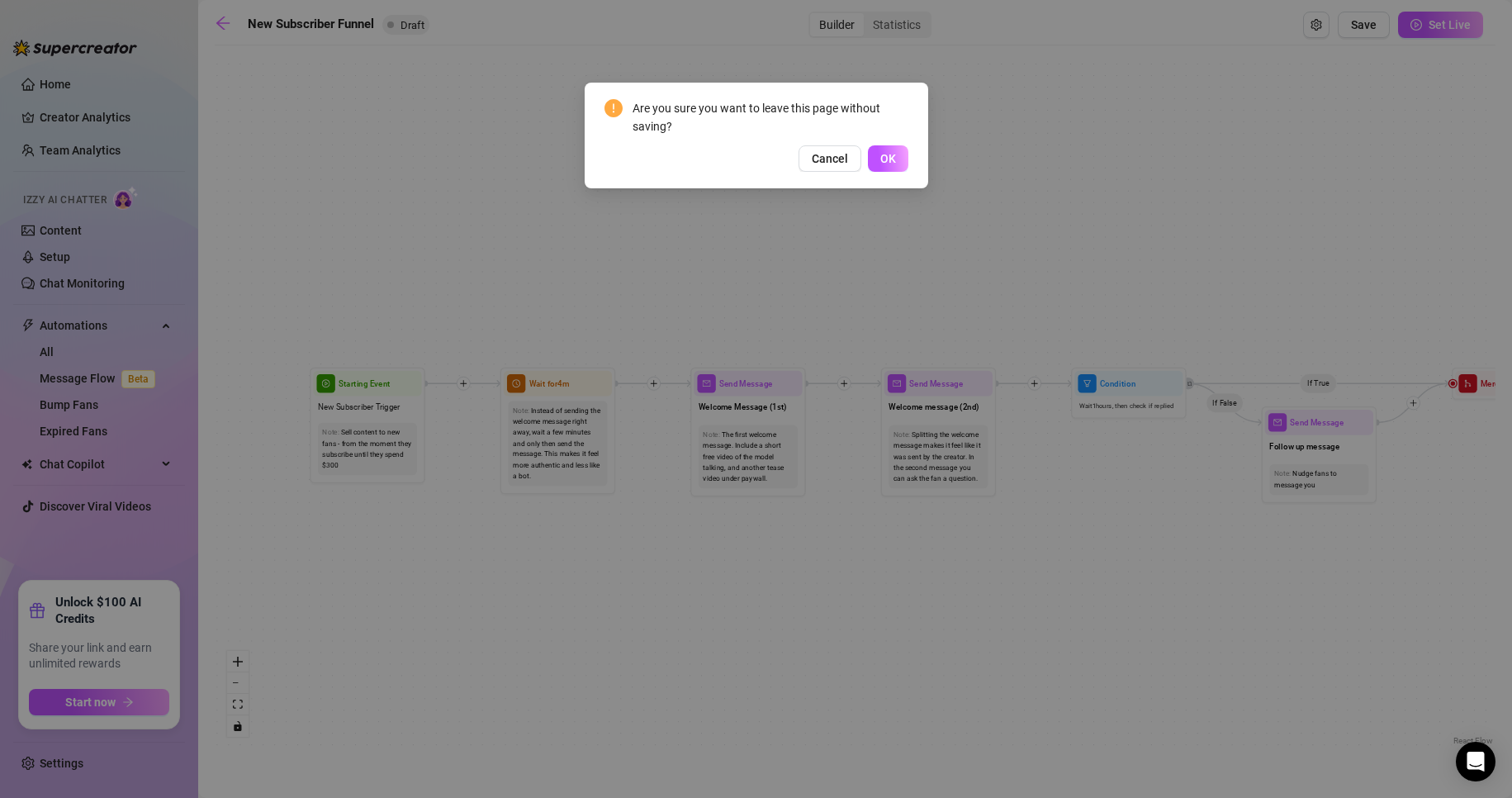
click at [876, 156] on button "OK" at bounding box center [888, 159] width 40 height 27
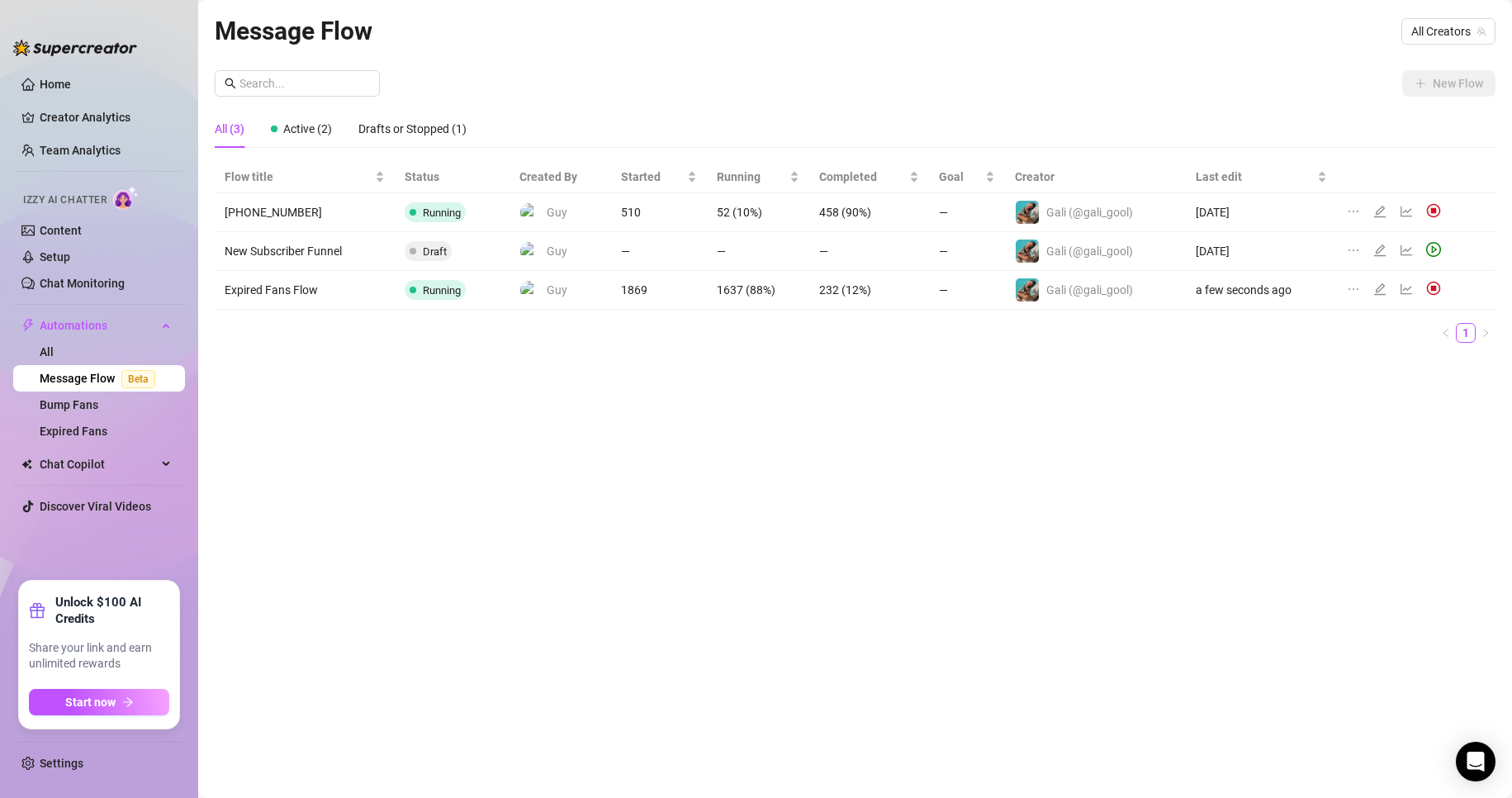
click at [1355, 251] on icon "ellipsis" at bounding box center [1353, 250] width 13 height 13
click at [1264, 337] on li "Delete" at bounding box center [1274, 329] width 163 height 27
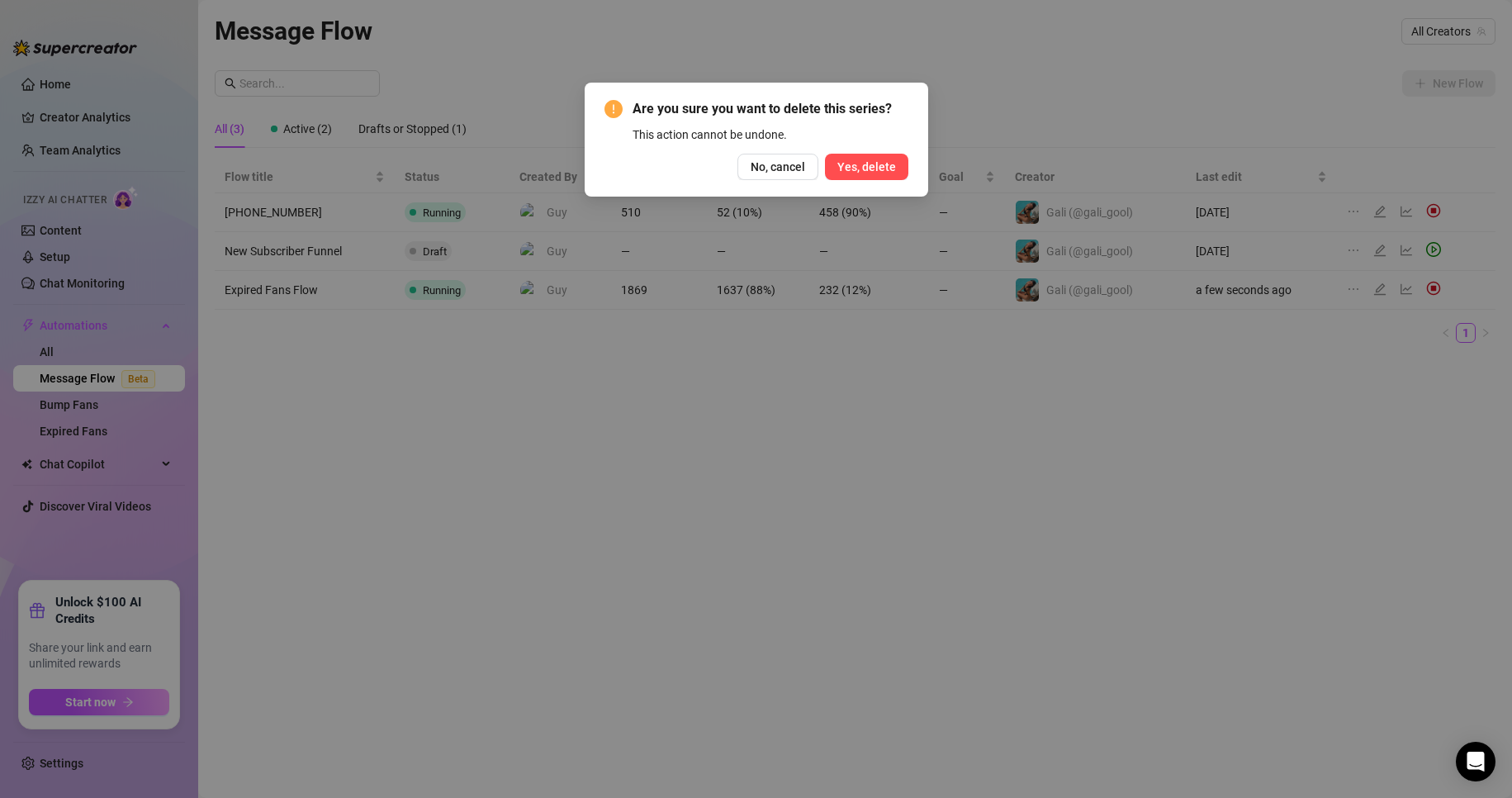
click at [870, 167] on span "Yes, delete" at bounding box center [866, 167] width 58 height 13
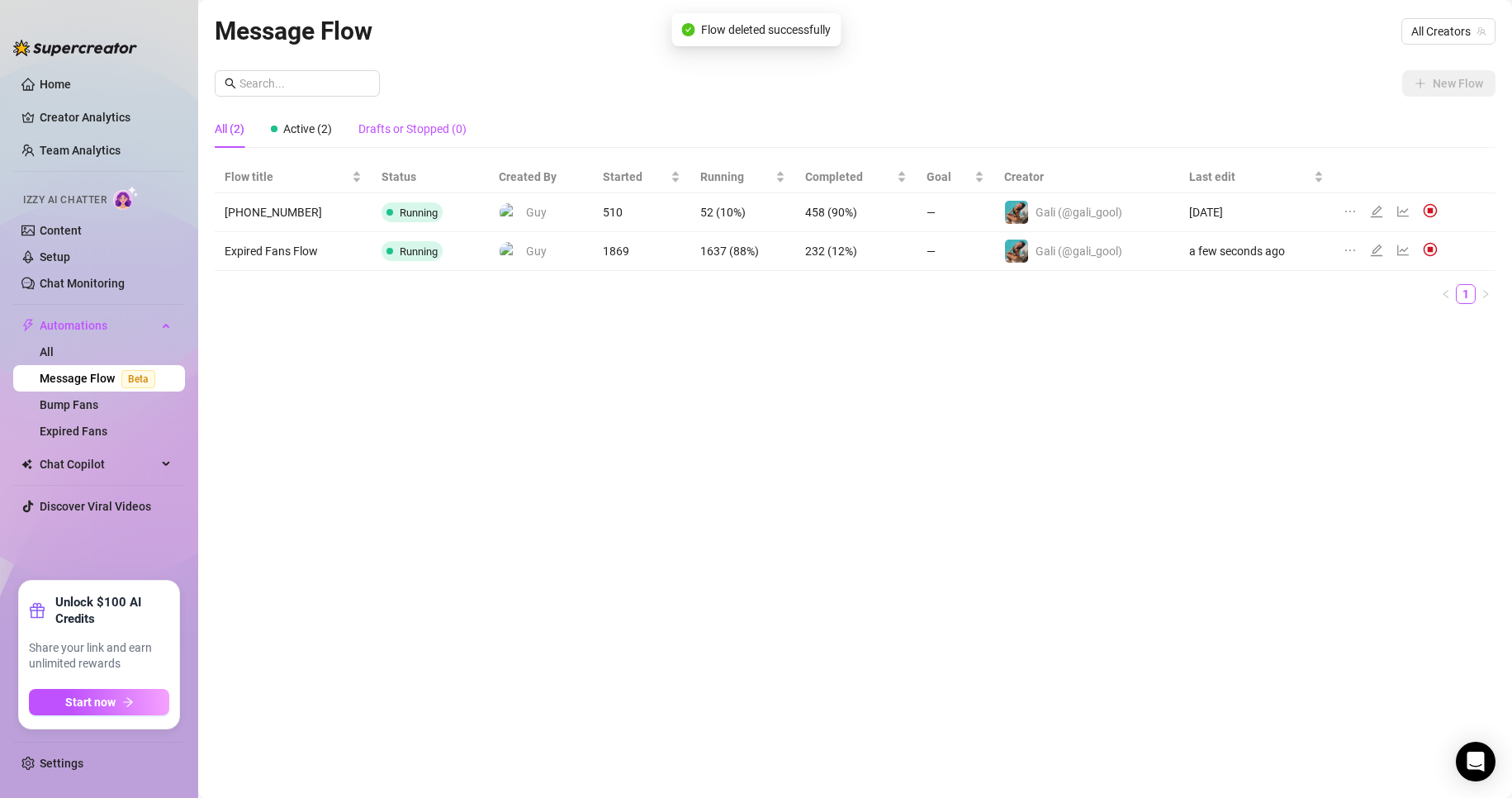
click at [390, 126] on div "Drafts or Stopped (0)" at bounding box center [412, 128] width 108 height 18
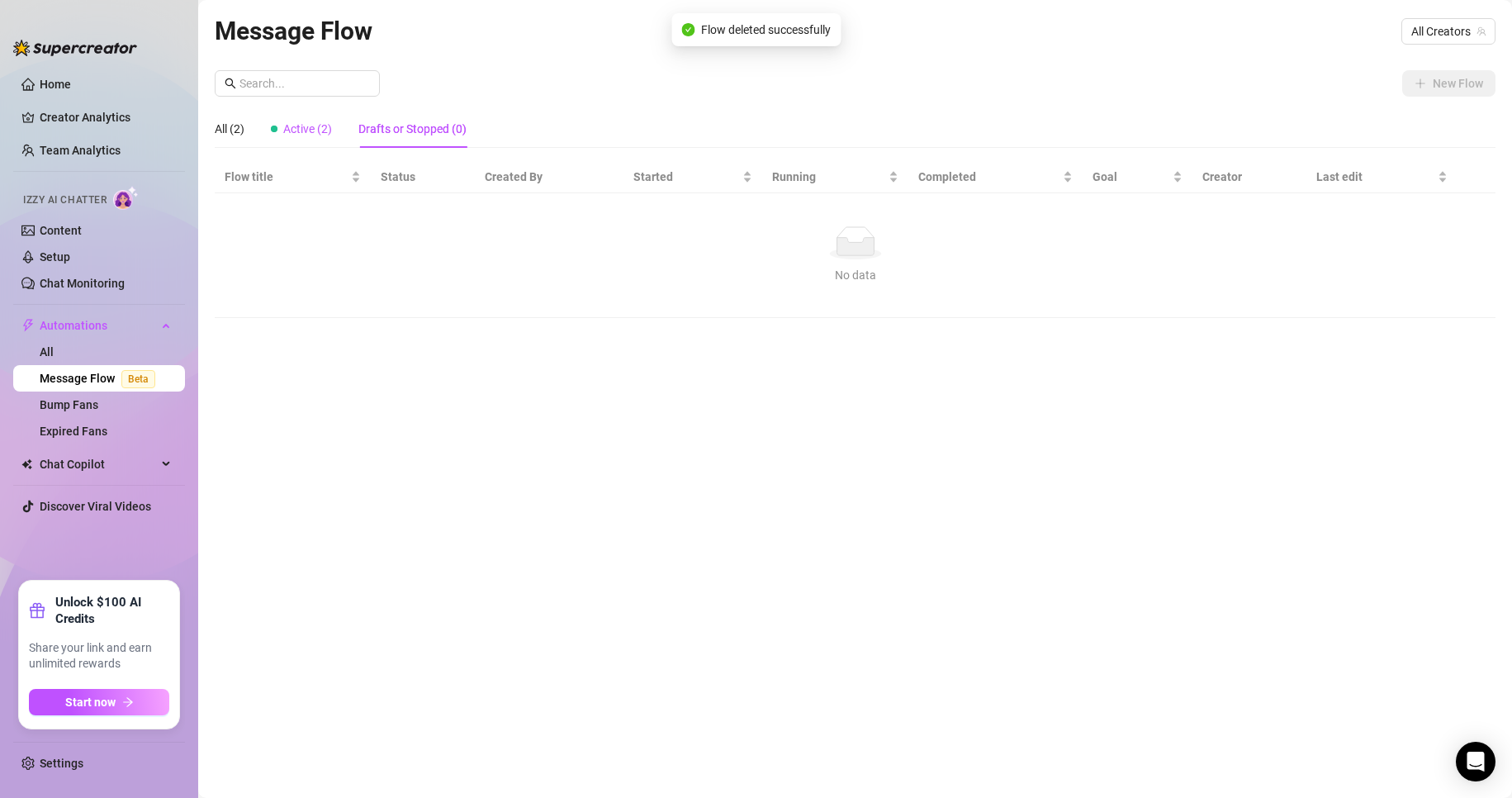
click at [299, 130] on span "Active (2)" at bounding box center [307, 129] width 49 height 13
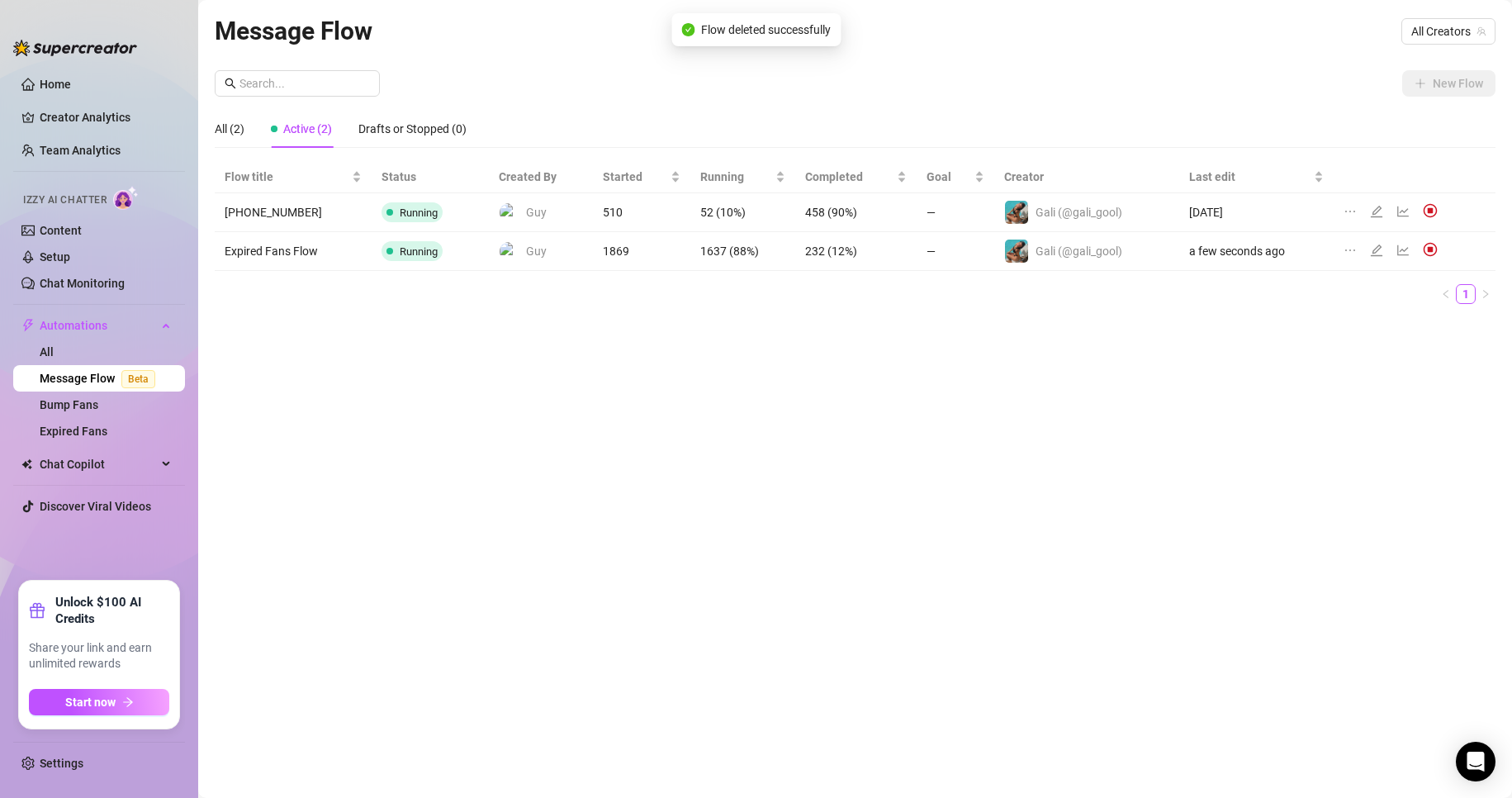
click at [247, 130] on div "All (2) Active (2) Drafts or Stopped (0)" at bounding box center [340, 129] width 251 height 38
click at [294, 129] on span "Active (2)" at bounding box center [307, 129] width 49 height 13
click at [1398, 207] on icon "line-chart" at bounding box center [1403, 211] width 13 height 13
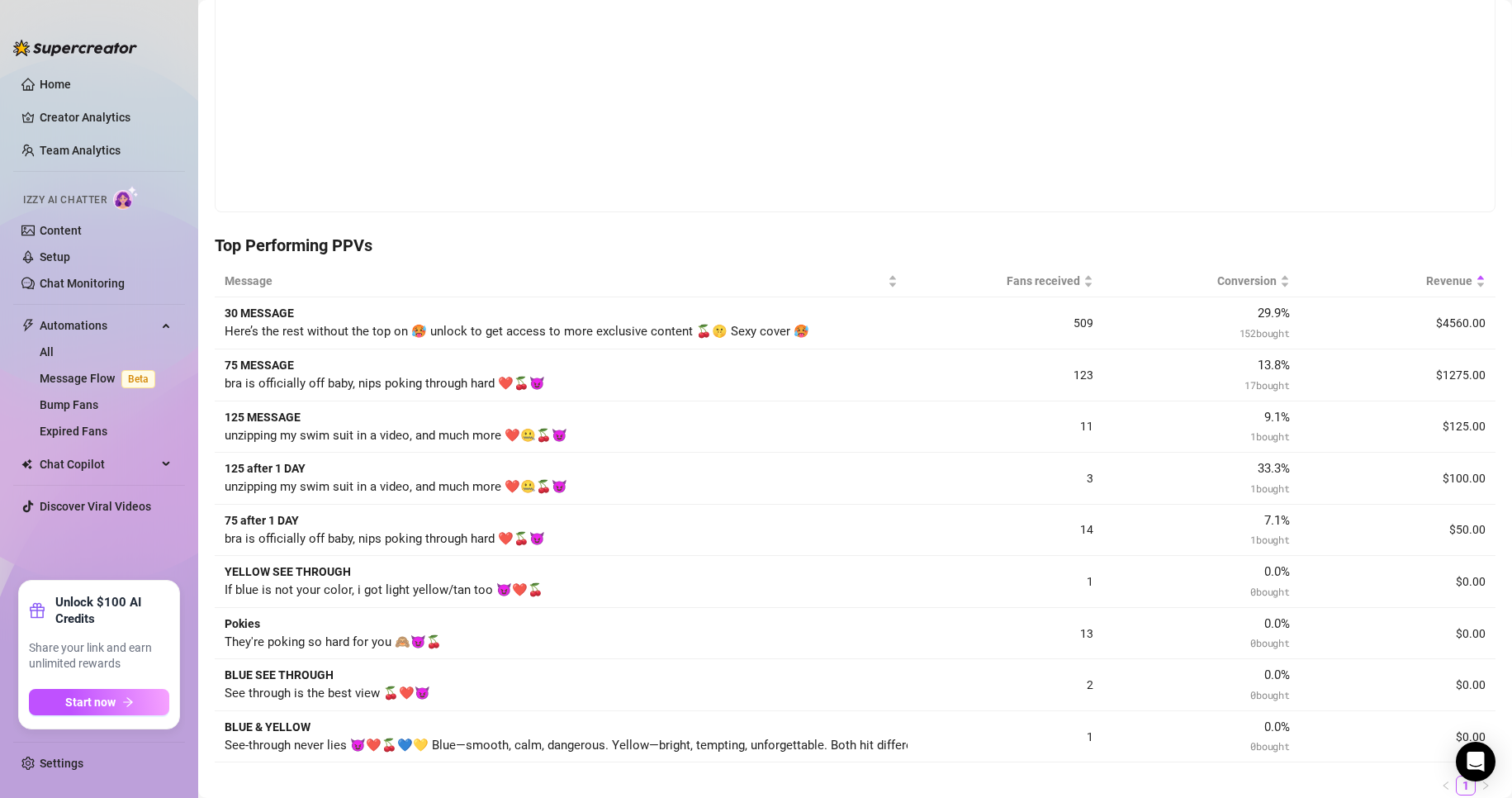
scroll to position [331, 0]
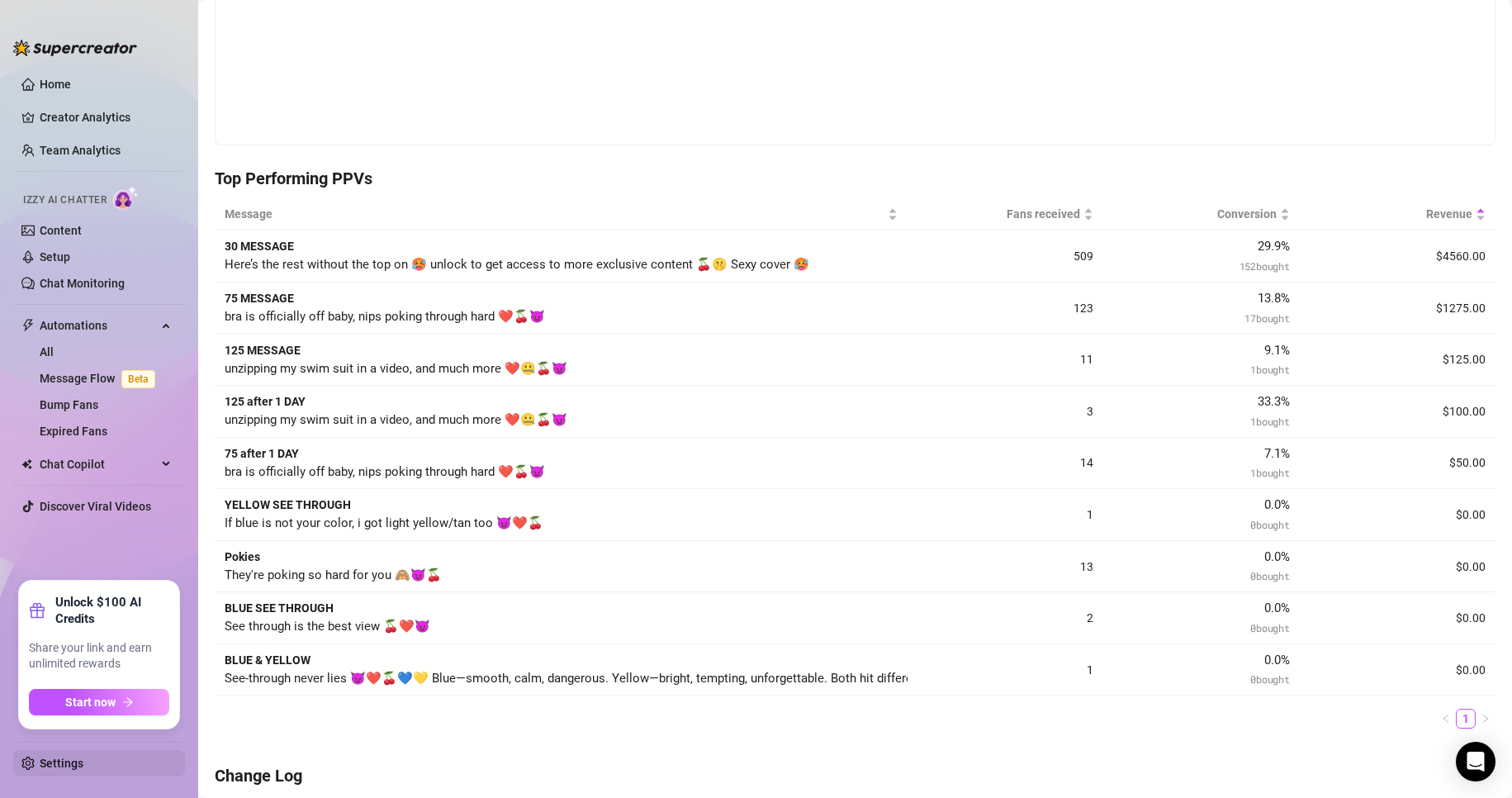
drag, startPoint x: 108, startPoint y: 749, endPoint x: 112, endPoint y: 760, distance: 11.7
click at [83, 756] on link "Settings" at bounding box center [61, 763] width 44 height 13
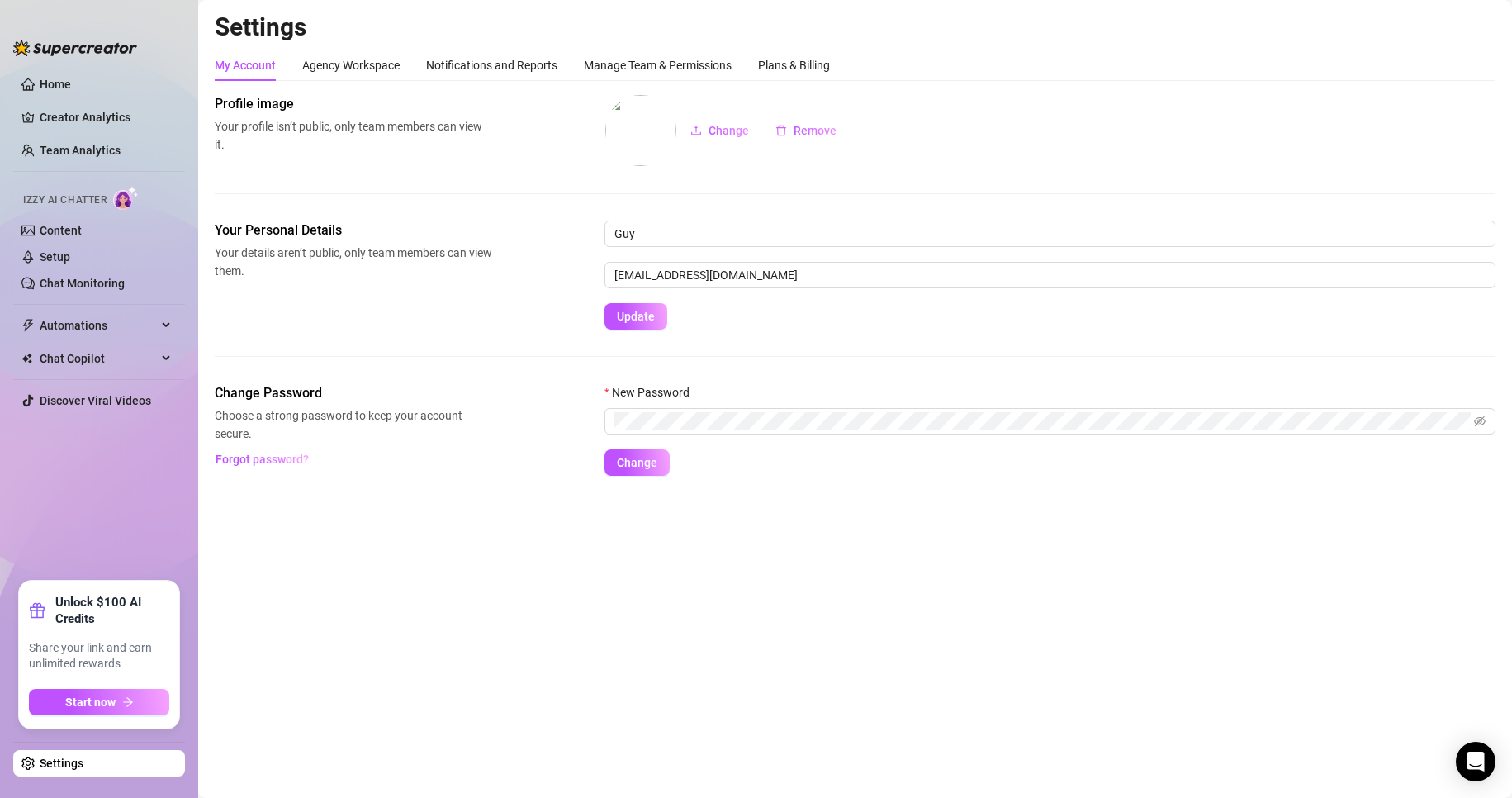
click at [797, 45] on div "Settings My Account Agency Workspace Notifications and Reports Manage Team & Pe…" at bounding box center [855, 253] width 1281 height 484
click at [797, 52] on div "Settings My Account Agency Workspace Notifications and Reports Manage Team & Pe…" at bounding box center [855, 253] width 1281 height 484
click at [797, 52] on div "Plans & Billing" at bounding box center [793, 65] width 72 height 32
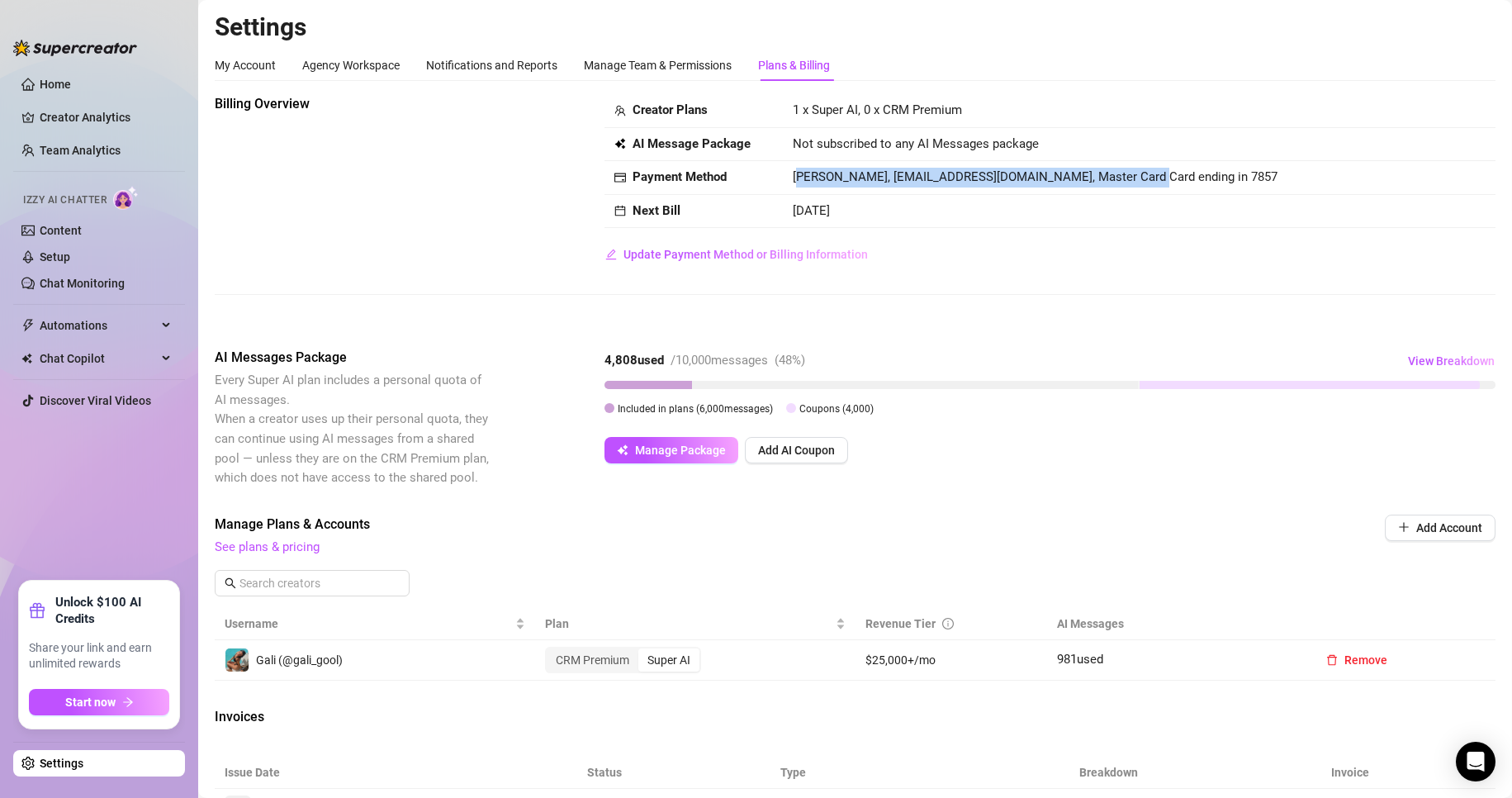
drag, startPoint x: 794, startPoint y: 179, endPoint x: 1112, endPoint y: 189, distance: 318.2
click at [1118, 183] on span "[PERSON_NAME], [EMAIL_ADDRESS][DOMAIN_NAME], Master Card Card ending in 7857" at bounding box center [1034, 177] width 485 height 15
click at [1098, 207] on td "[DATE]" at bounding box center [1139, 211] width 713 height 33
drag, startPoint x: 798, startPoint y: 210, endPoint x: 882, endPoint y: 210, distance: 84.0
click at [882, 210] on td "[DATE]" at bounding box center [1139, 211] width 713 height 33
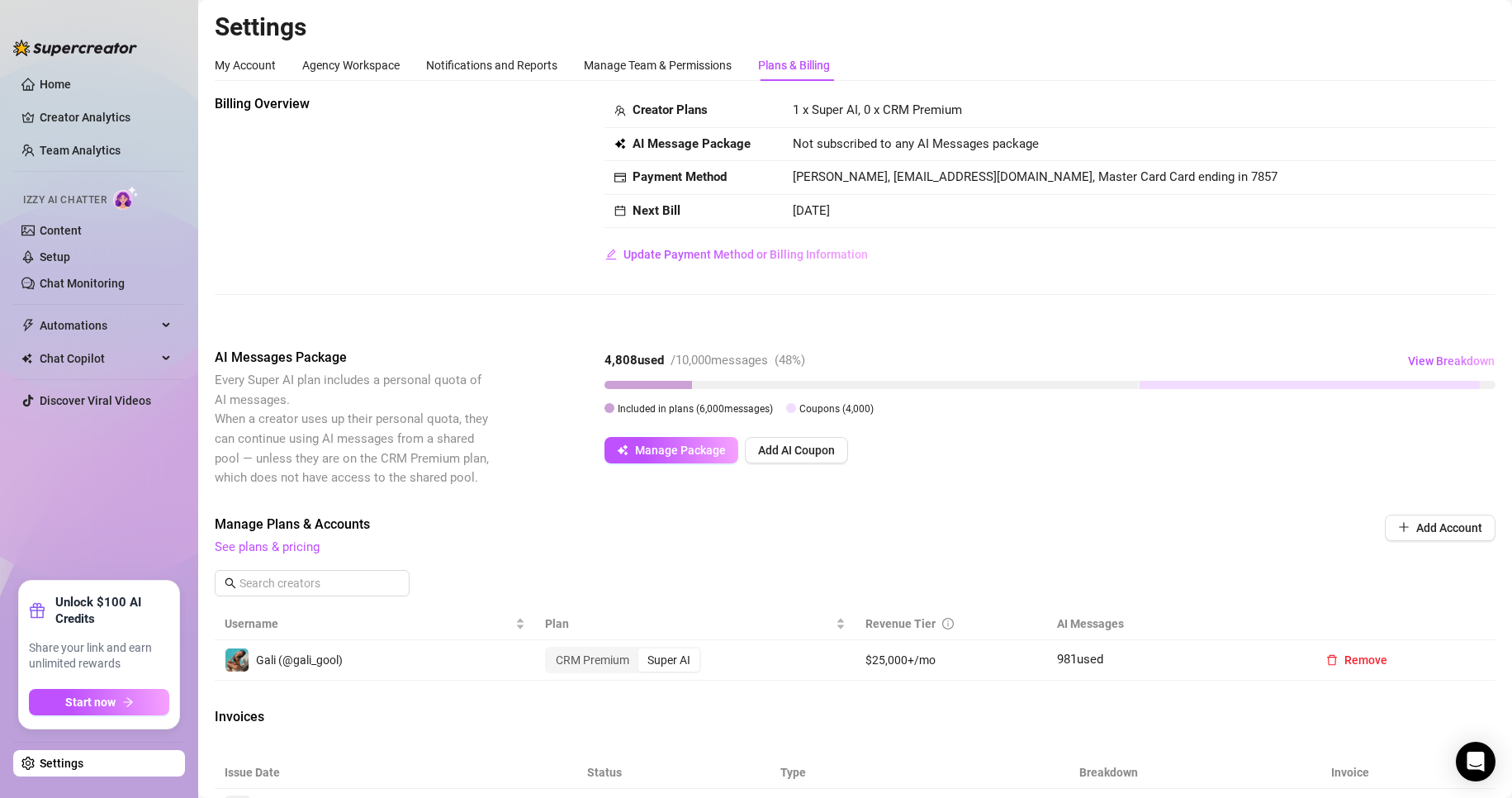
click at [882, 210] on td "[DATE]" at bounding box center [1139, 211] width 713 height 33
drag, startPoint x: 875, startPoint y: 210, endPoint x: 743, endPoint y: 204, distance: 132.1
click at [743, 204] on tr "Next Bill [DATE]" at bounding box center [1049, 211] width 891 height 33
click at [743, 204] on div "Next Bill" at bounding box center [694, 211] width 159 height 20
click at [713, 443] on span "Manage Package" at bounding box center [680, 450] width 91 height 13
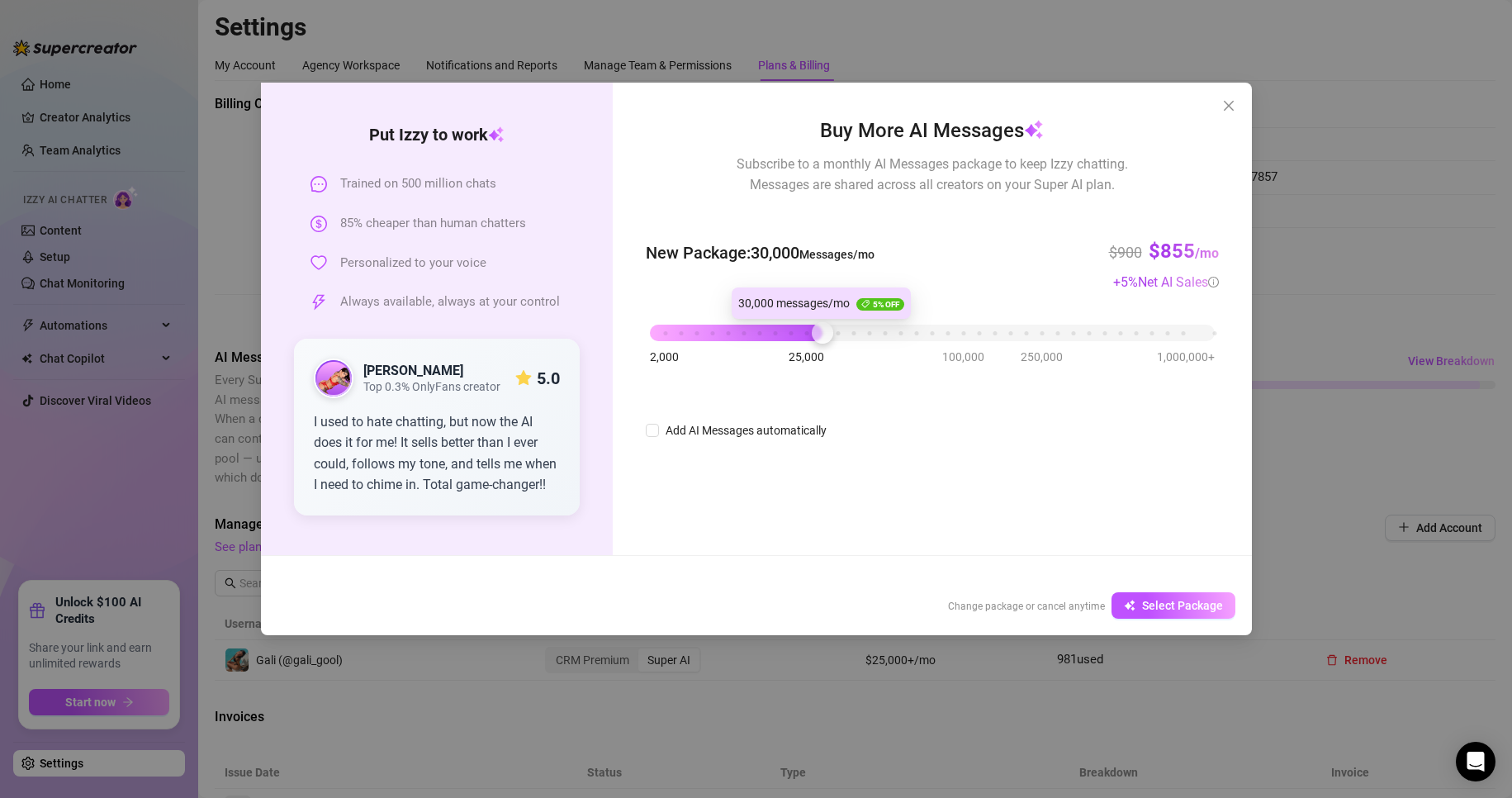
drag, startPoint x: 654, startPoint y: 320, endPoint x: 831, endPoint y: 337, distance: 177.8
click at [831, 337] on div at bounding box center [822, 333] width 21 height 21
click at [1228, 100] on icon "close" at bounding box center [1229, 106] width 13 height 13
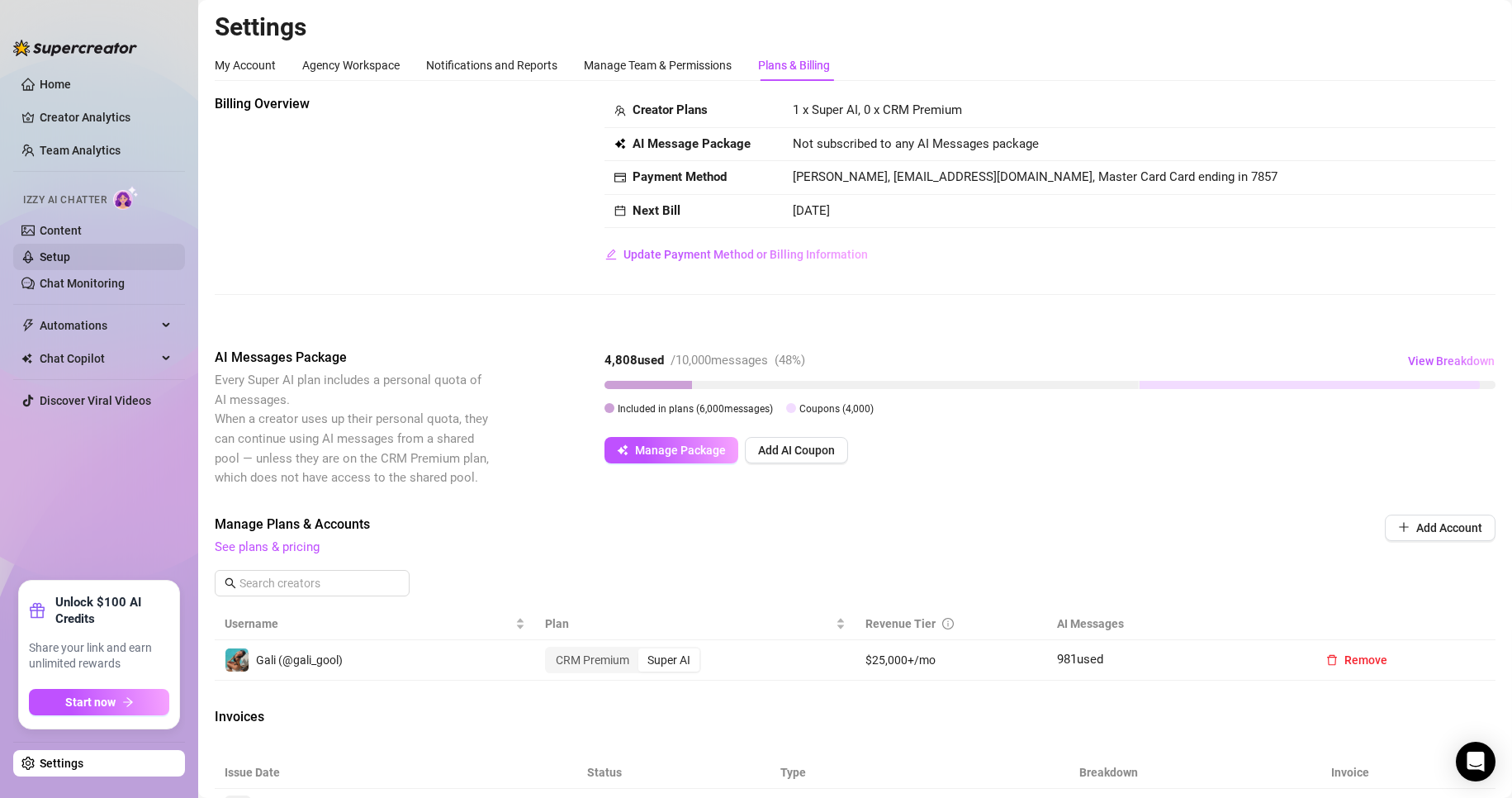
click at [69, 250] on link "Setup" at bounding box center [54, 257] width 31 height 13
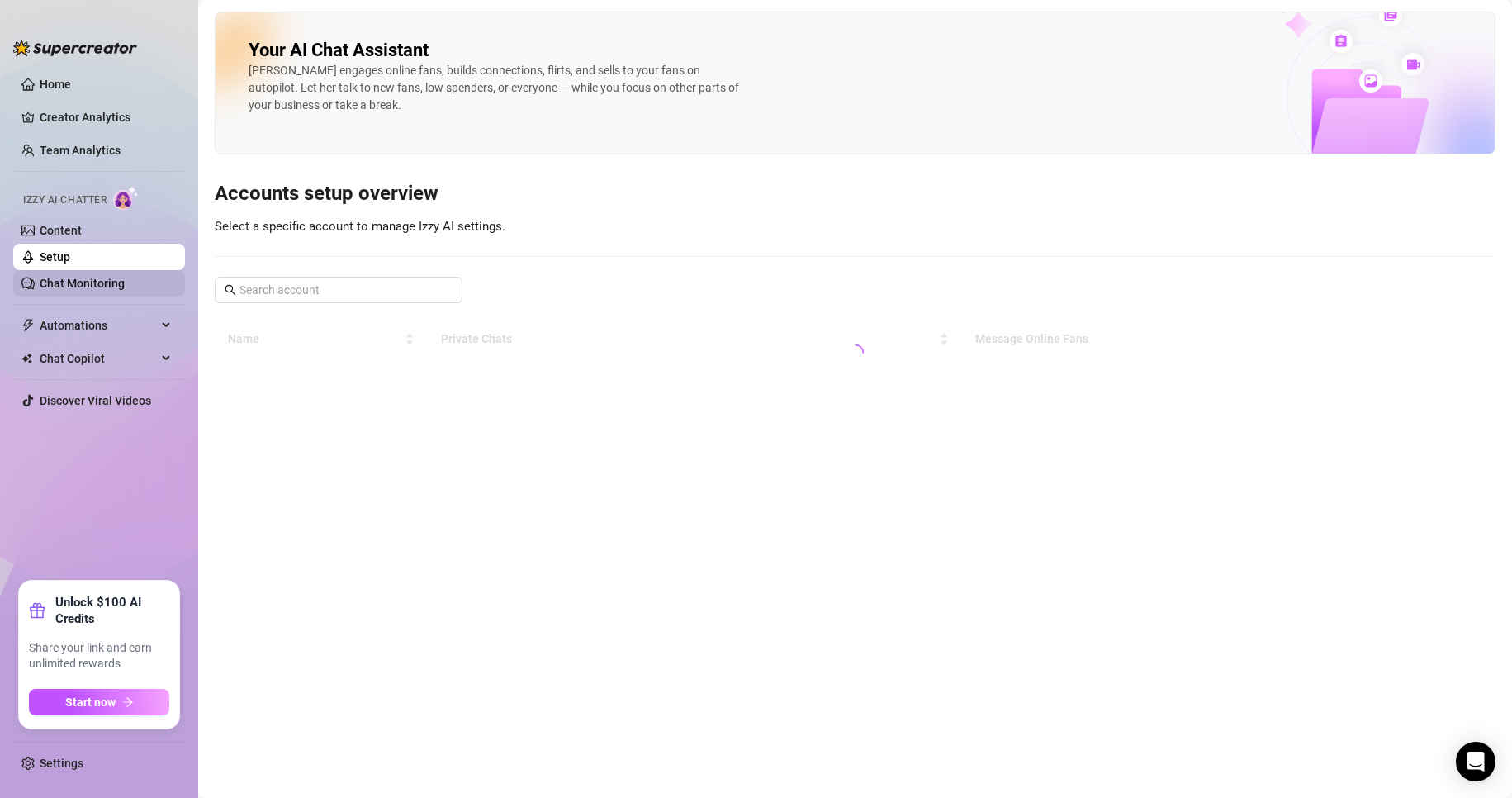
click at [85, 276] on link "Chat Monitoring" at bounding box center [81, 283] width 85 height 13
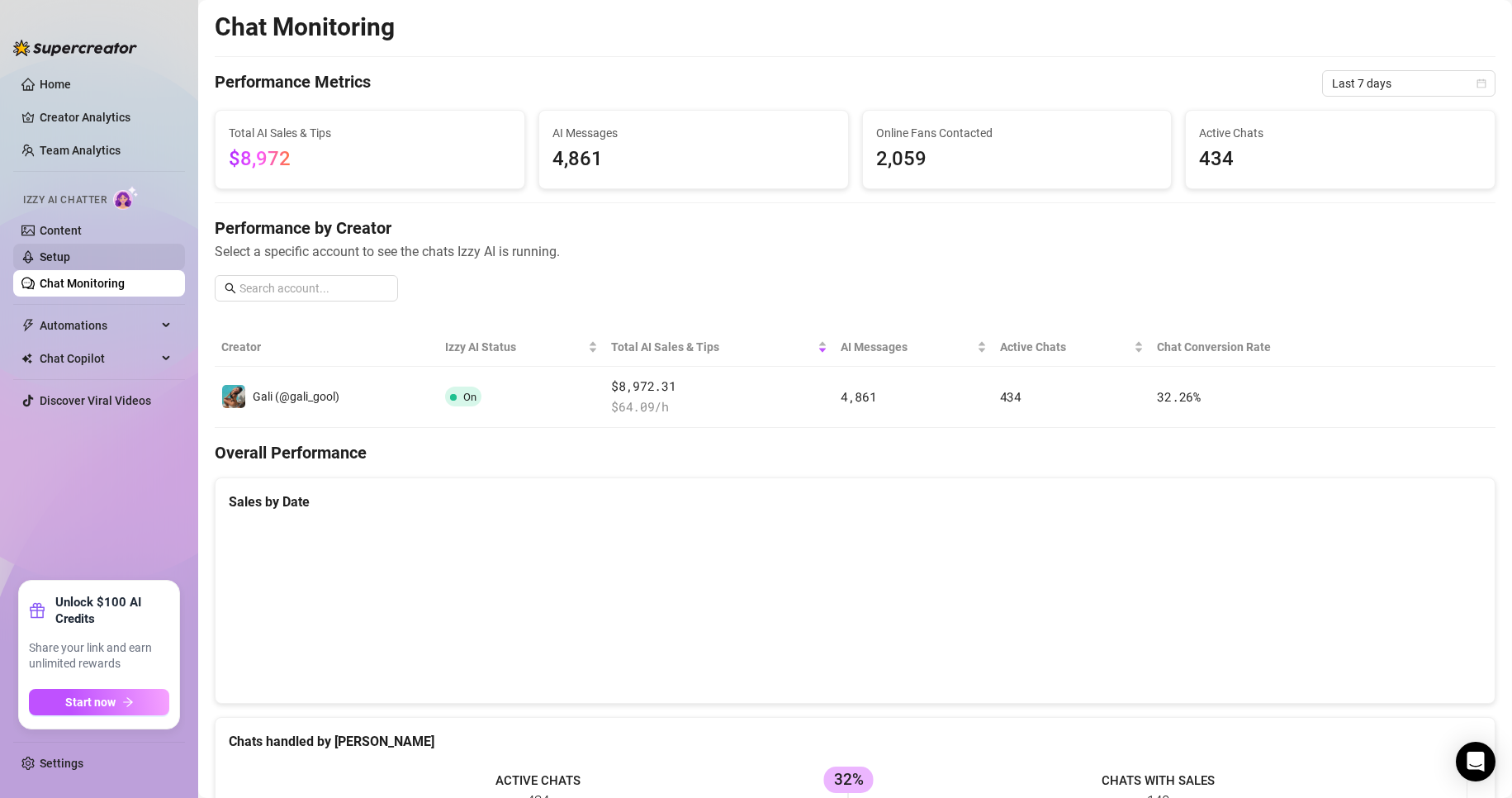
click at [70, 250] on link "Setup" at bounding box center [54, 257] width 31 height 13
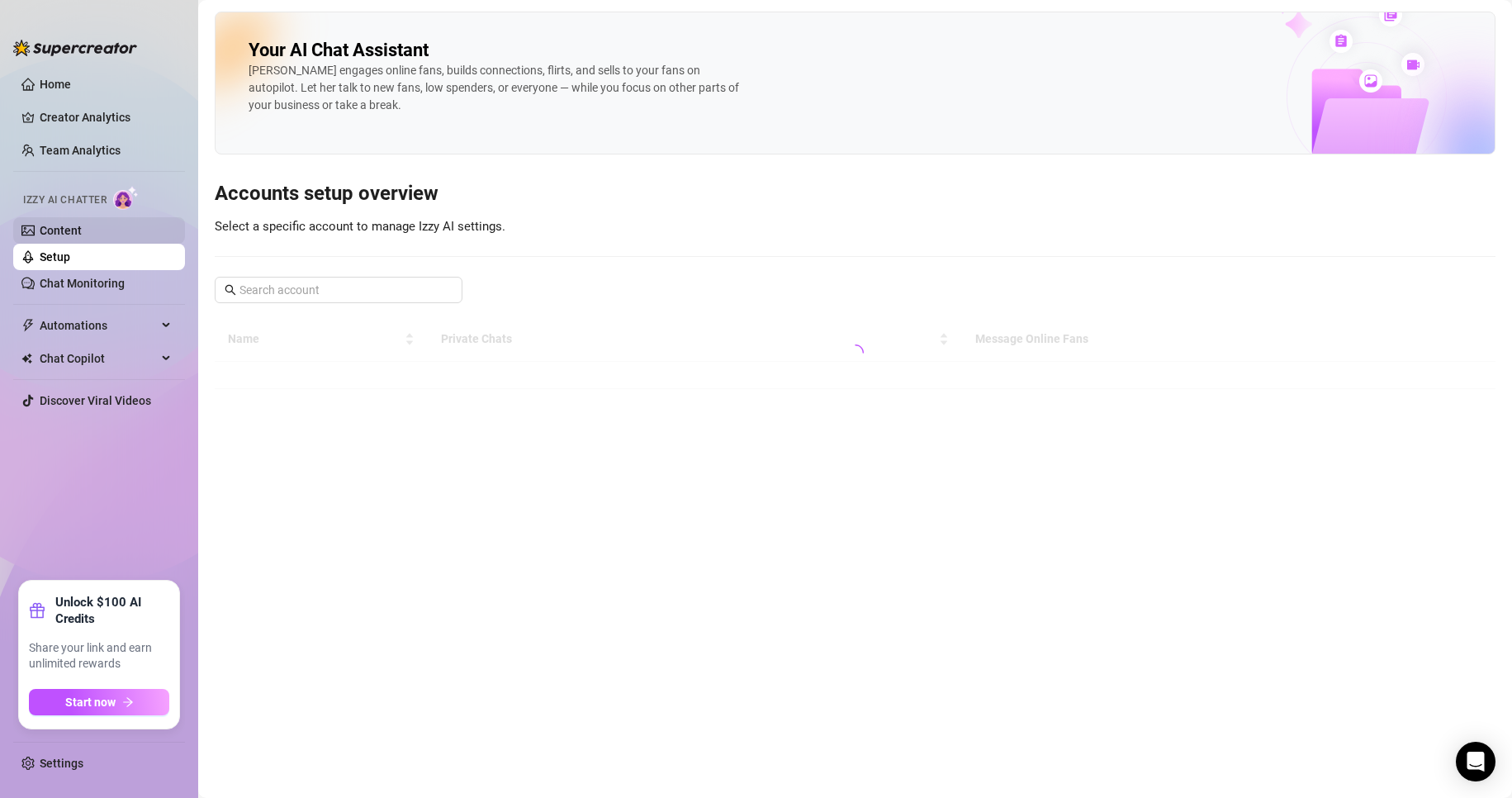
click at [82, 231] on link "Content" at bounding box center [60, 230] width 42 height 13
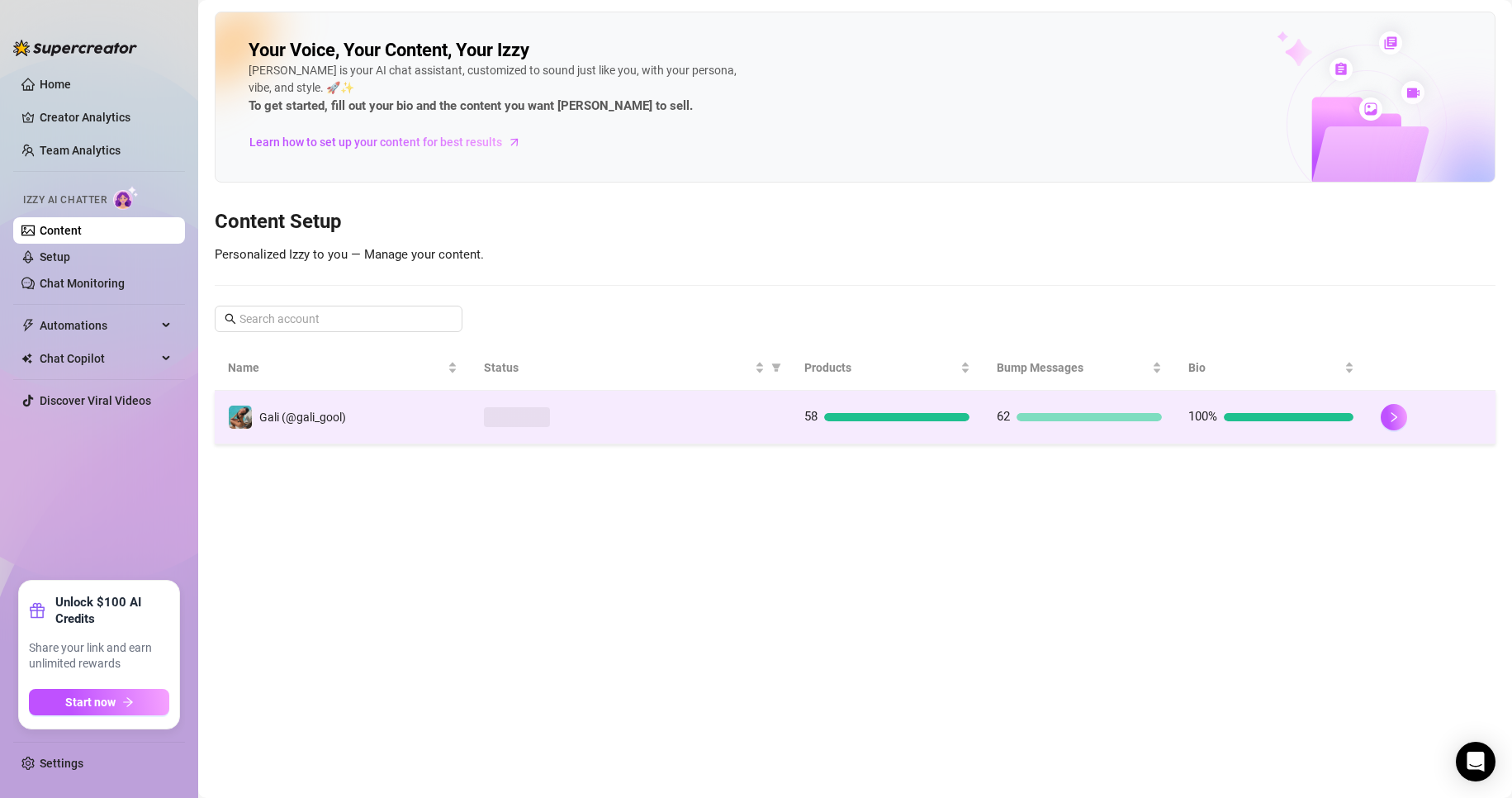
click at [623, 401] on td at bounding box center [630, 418] width 320 height 54
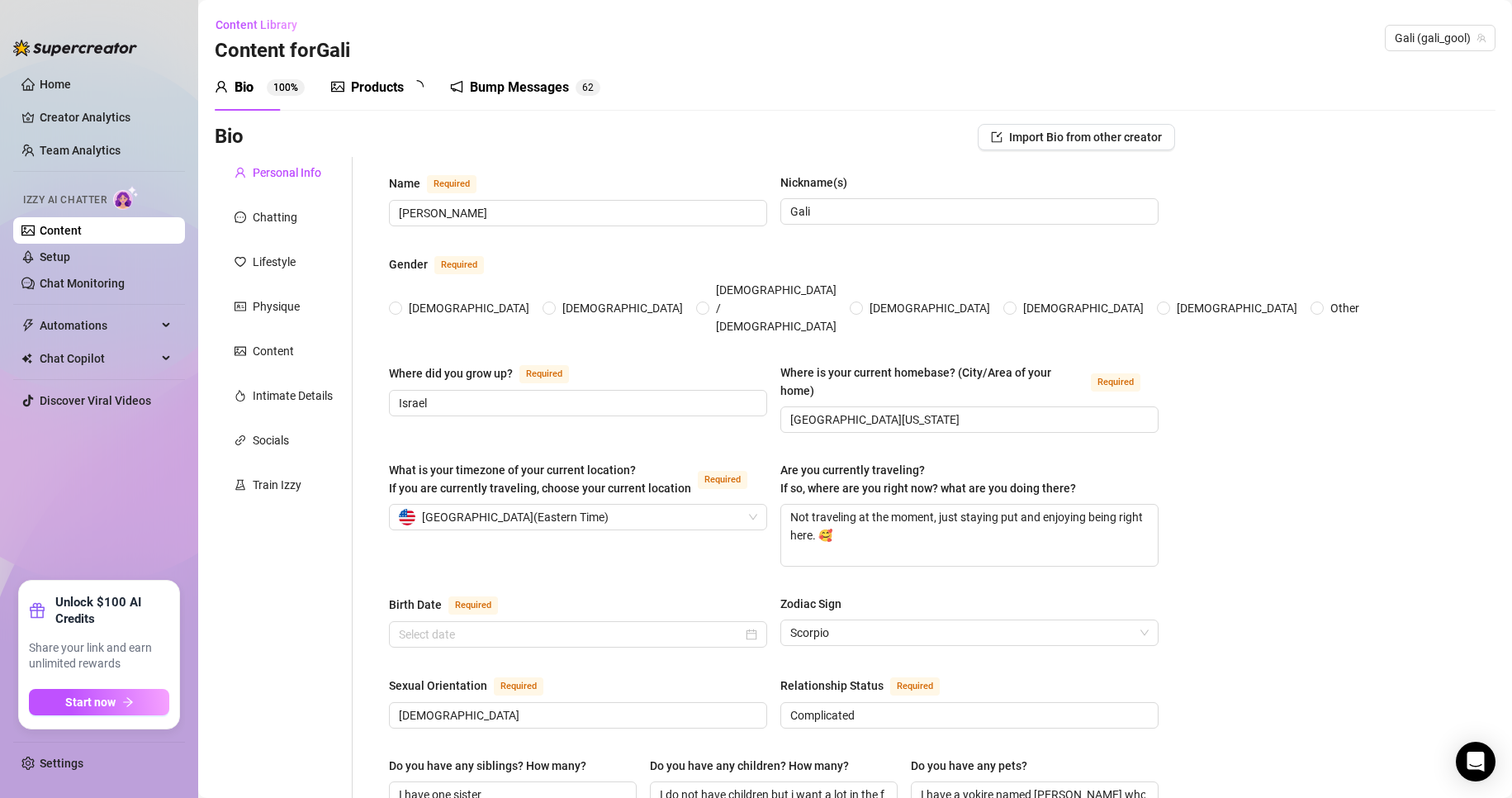
radio input "true"
checkbox input "true"
type input "[DATE]"
click at [293, 350] on div "Content" at bounding box center [272, 351] width 41 height 18
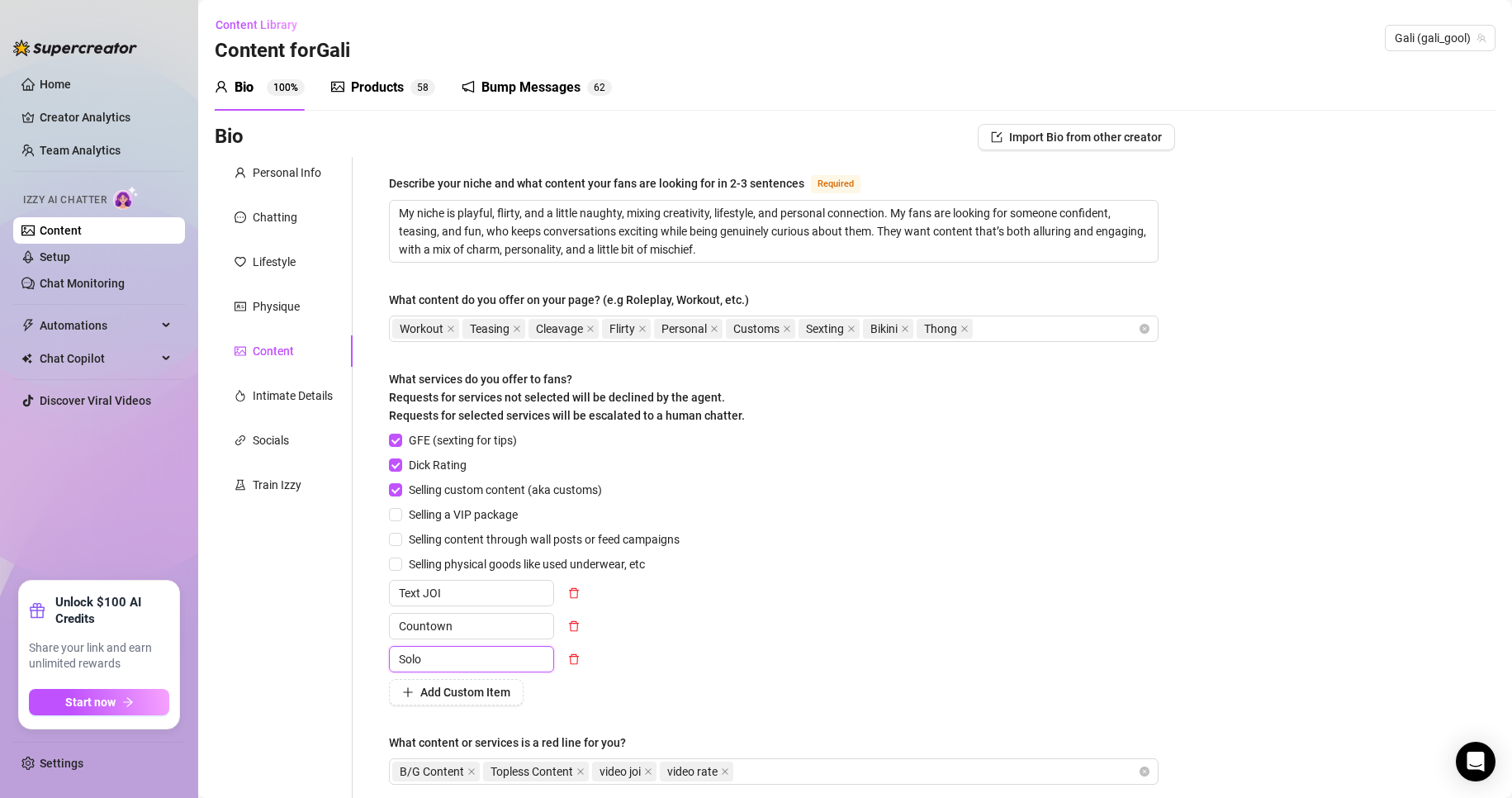
click at [466, 652] on input "Solo" at bounding box center [471, 659] width 165 height 27
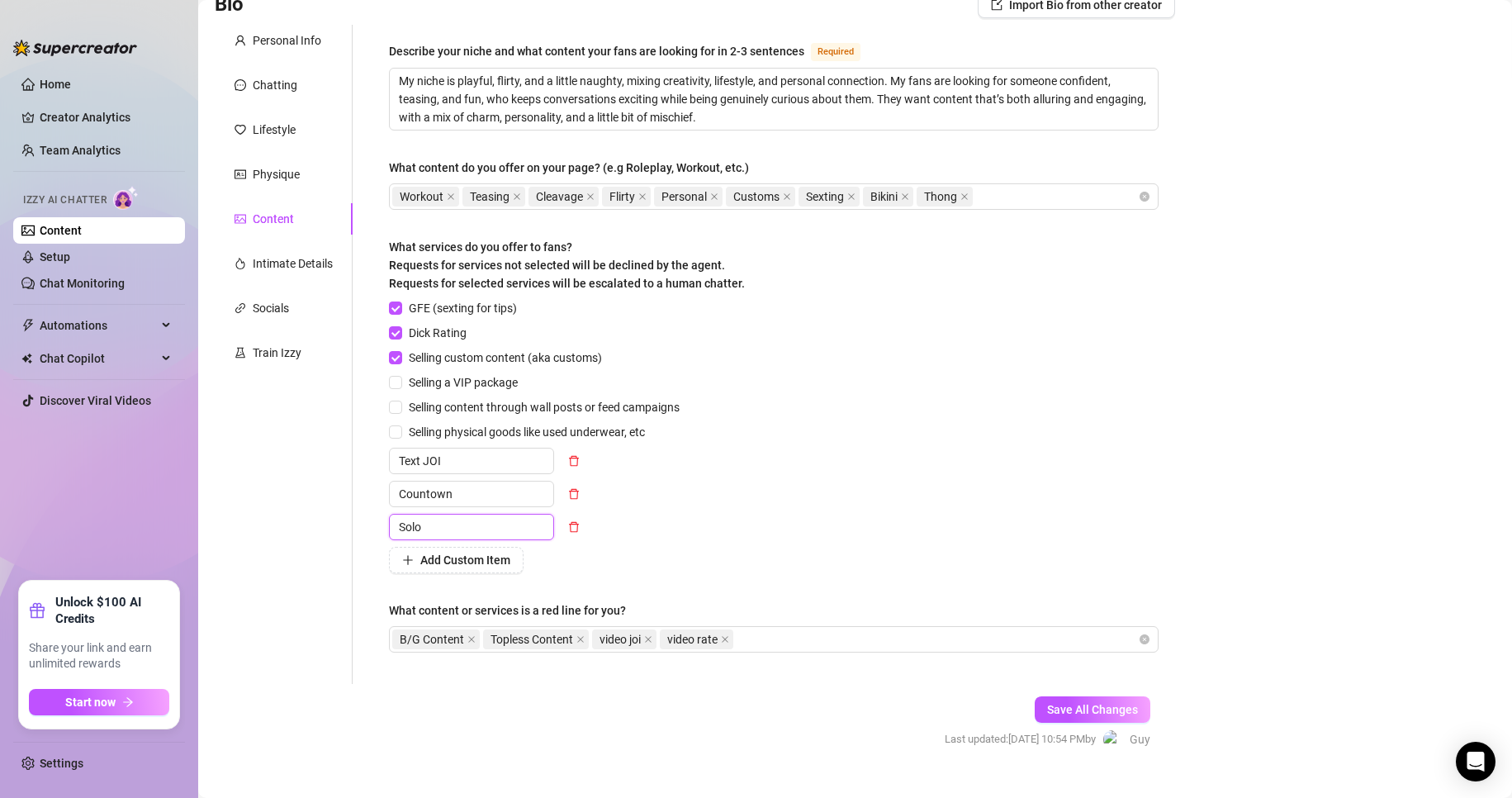
scroll to position [162, 0]
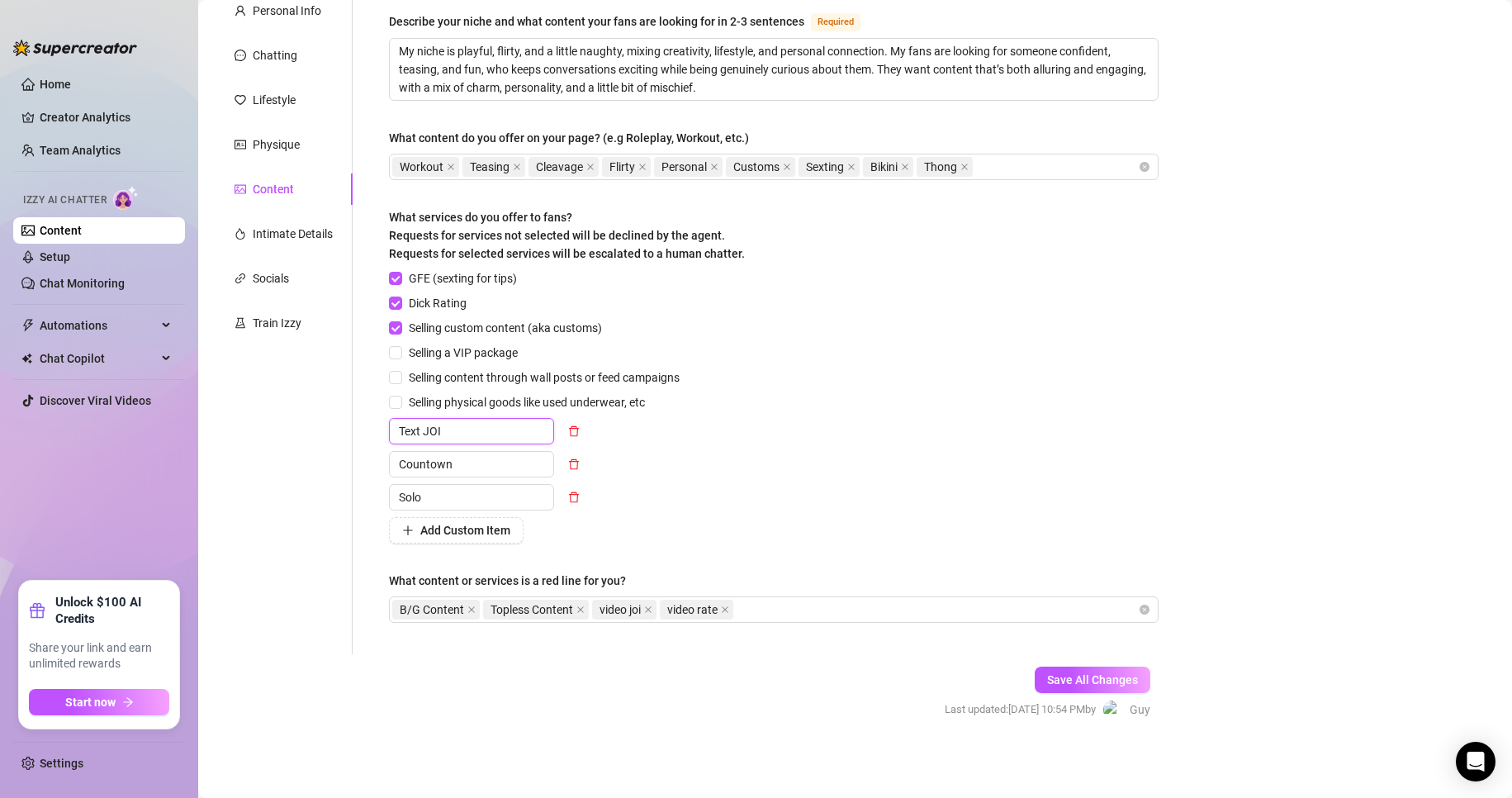
click at [490, 432] on input "Text JOI" at bounding box center [471, 431] width 165 height 27
click at [482, 462] on input "Countown" at bounding box center [471, 464] width 165 height 27
click at [724, 495] on div "GFE (sexting for tips) Dick Rating Selling custom content (aka customs) Selling…" at bounding box center [773, 406] width 769 height 274
click at [755, 474] on div "GFE (sexting for tips) Dick Rating Selling custom content (aka customs) Selling…" at bounding box center [773, 406] width 769 height 274
